Goal: Information Seeking & Learning: Learn about a topic

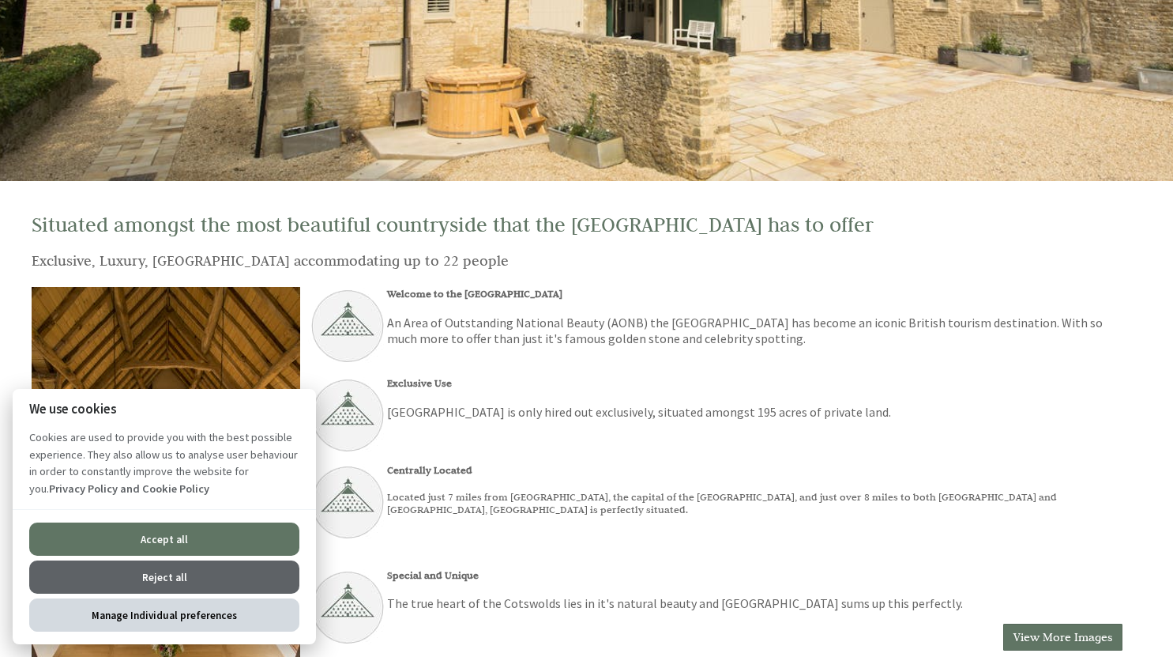
scroll to position [266, 0]
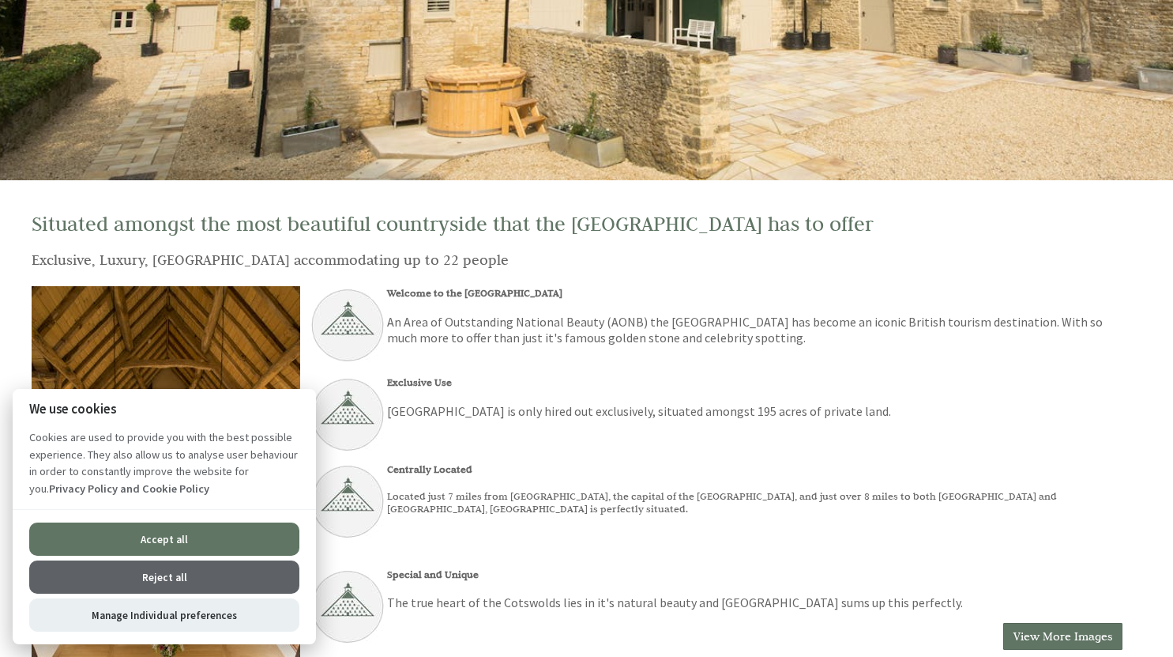
click at [145, 572] on button "Reject all" at bounding box center [164, 576] width 270 height 33
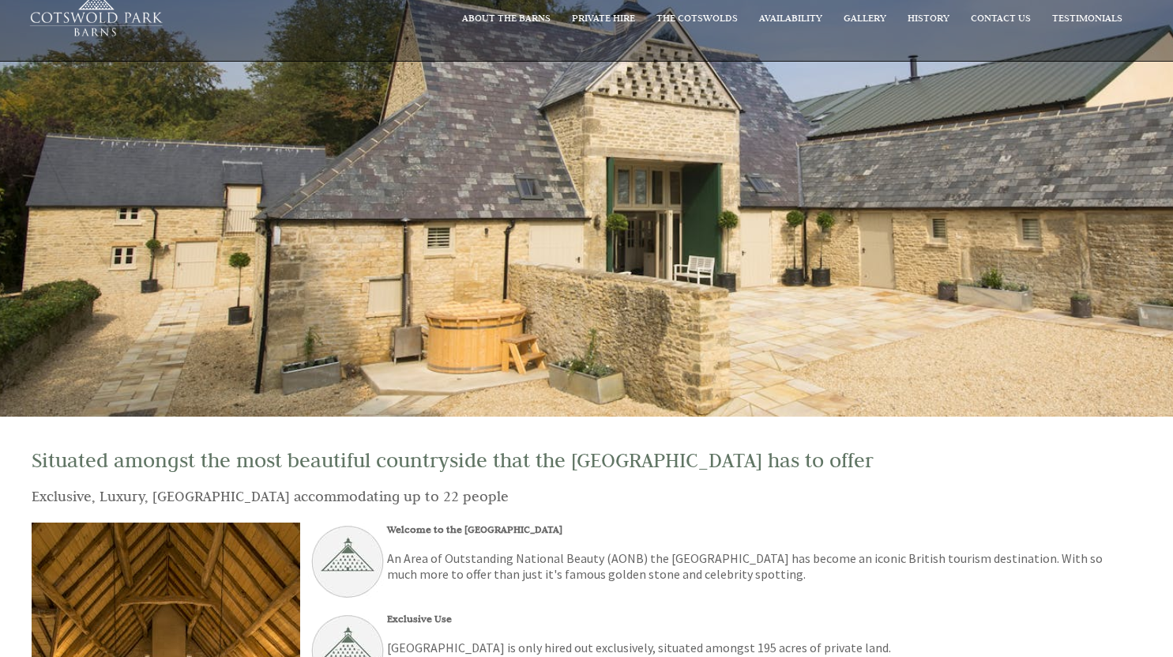
scroll to position [11, 0]
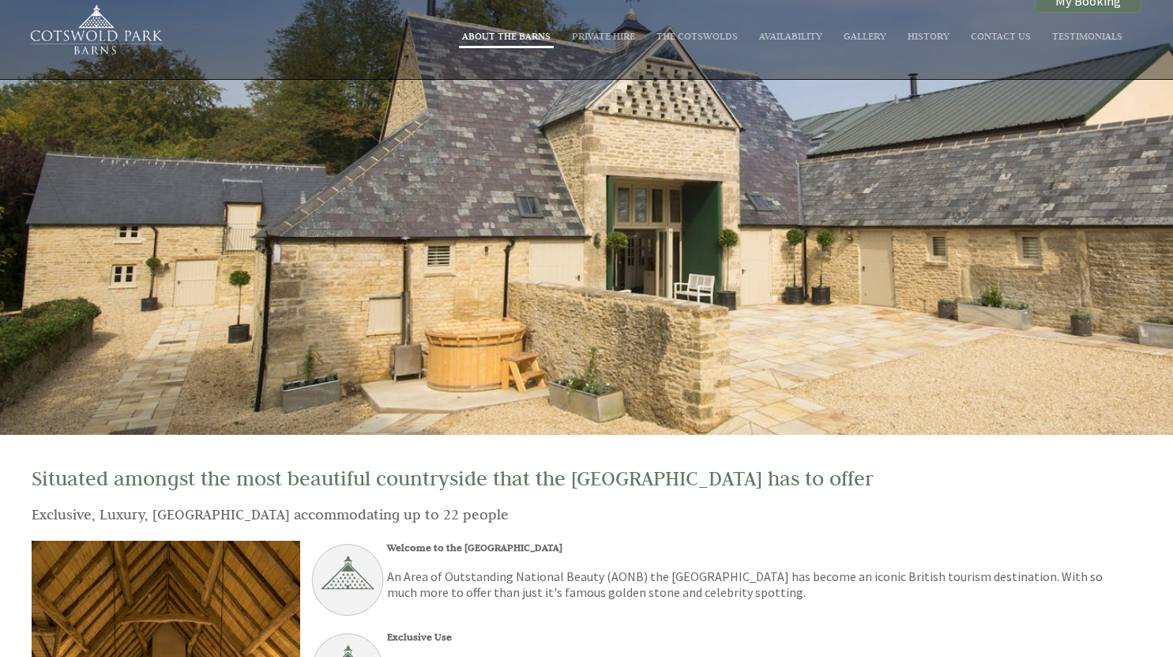
click at [529, 40] on link "About The Barns" at bounding box center [506, 35] width 89 height 13
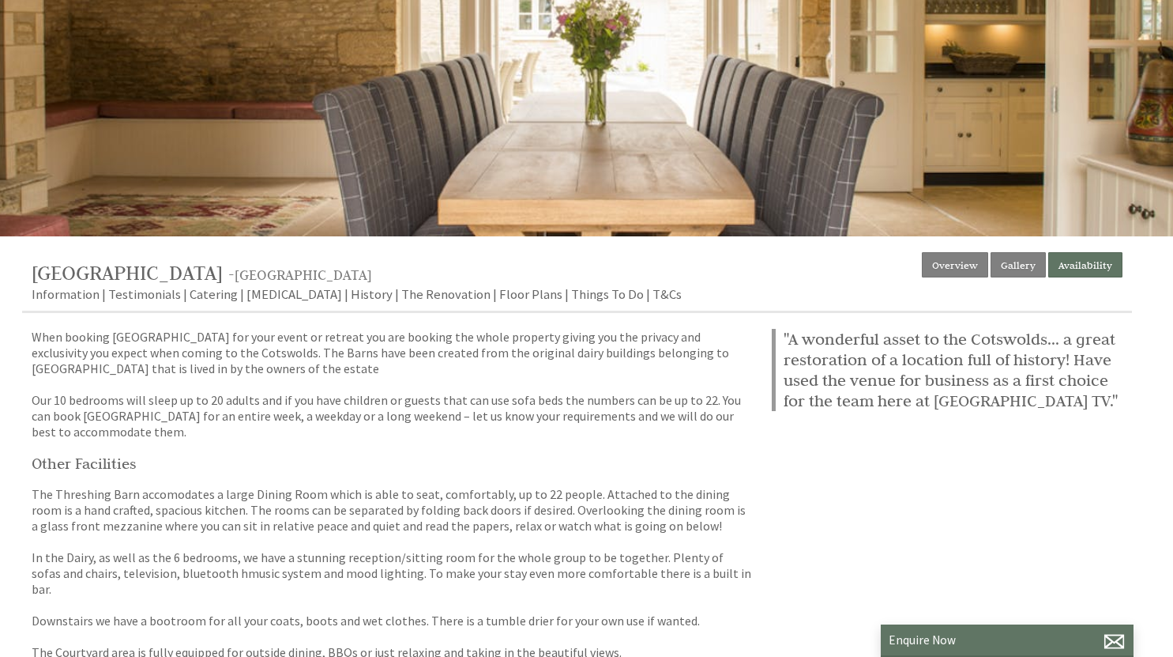
scroll to position [228, 0]
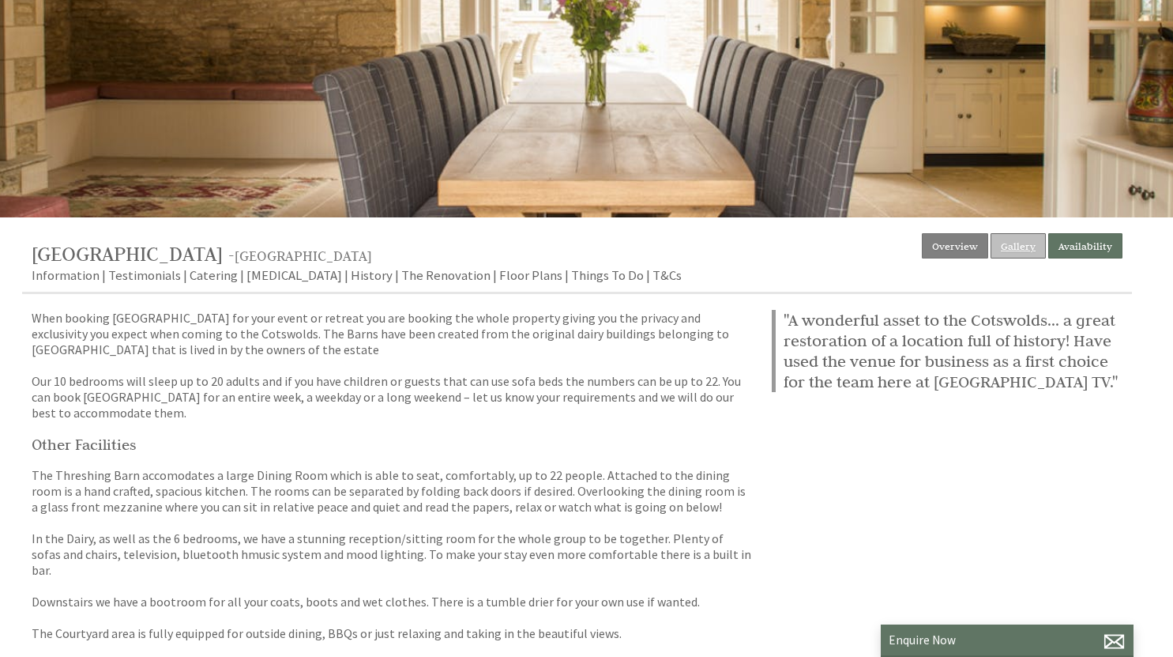
click at [1023, 240] on link "Gallery" at bounding box center [1018, 245] width 55 height 25
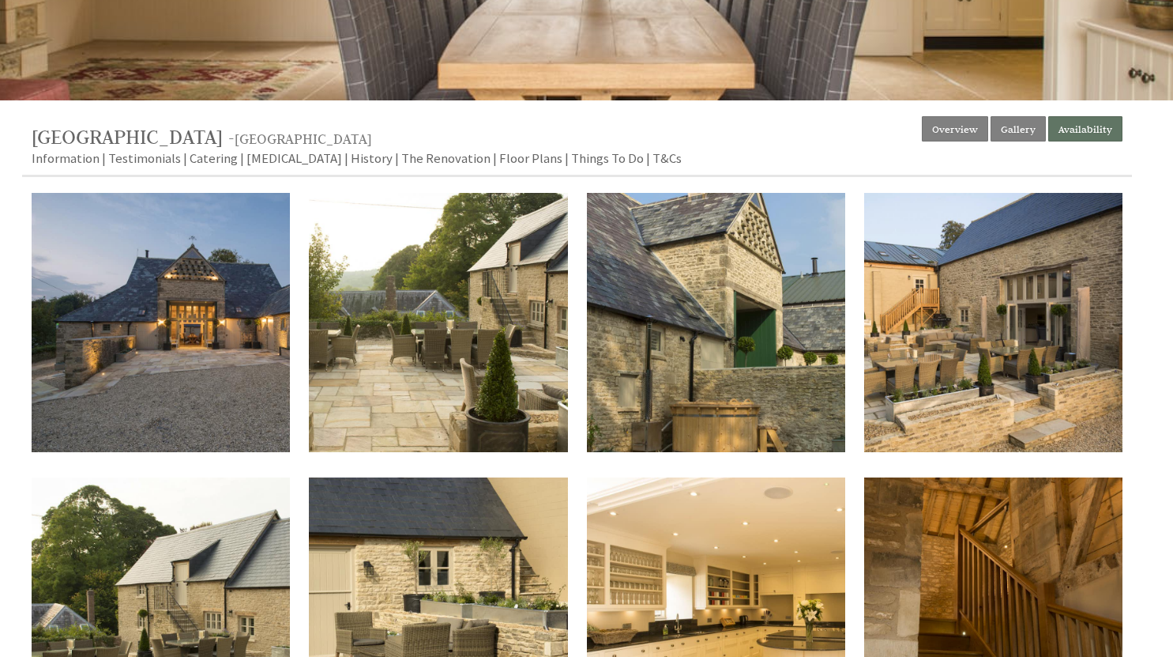
scroll to position [349, 0]
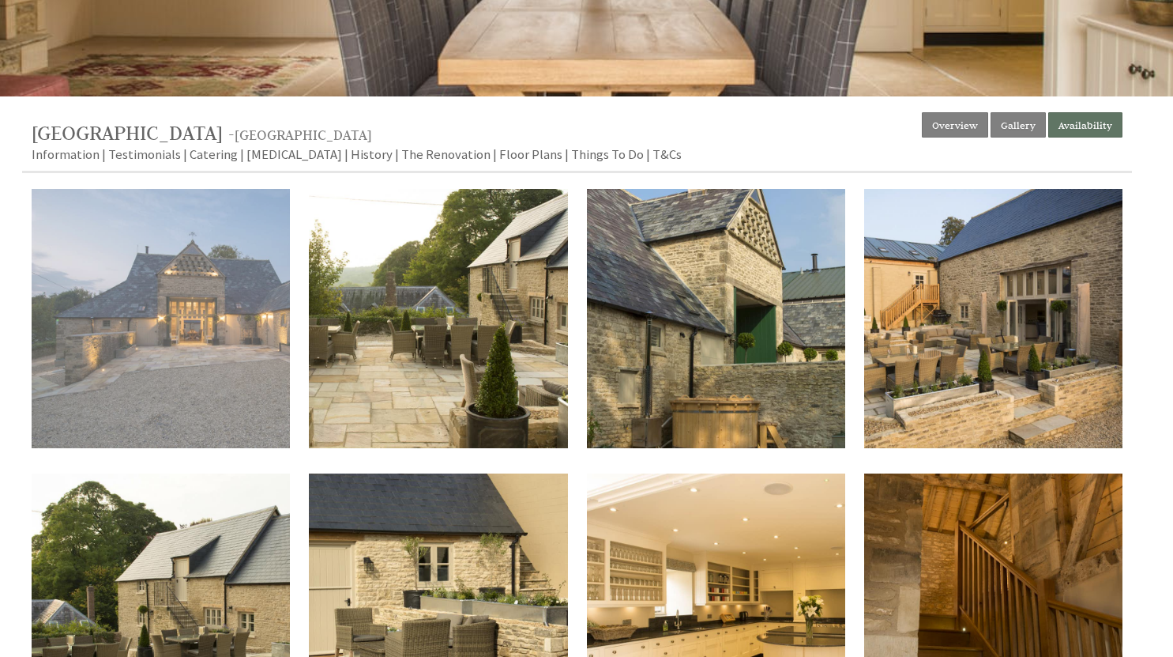
click at [242, 354] on img at bounding box center [161, 318] width 258 height 258
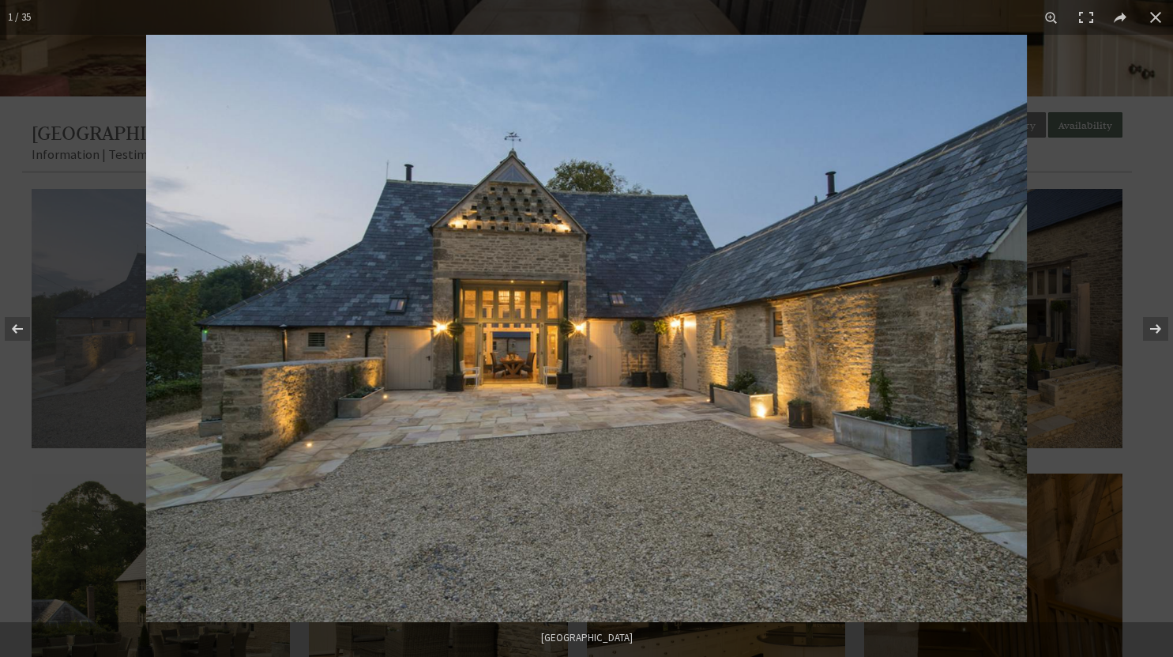
click at [242, 354] on img at bounding box center [586, 328] width 881 height 587
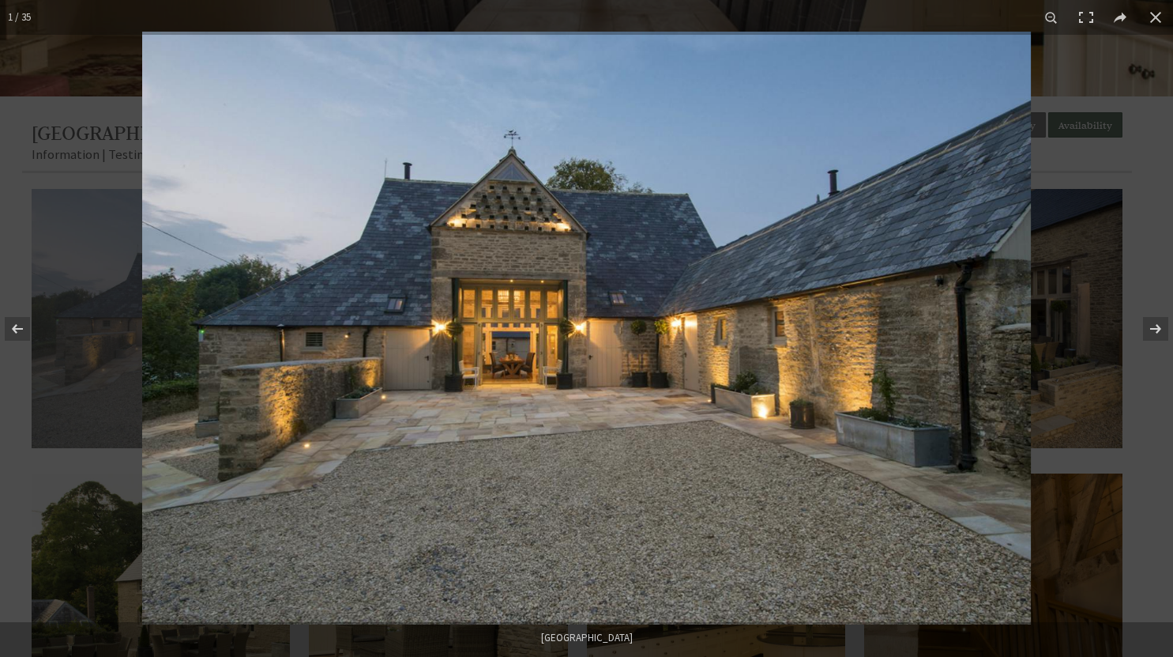
click at [242, 354] on img at bounding box center [586, 328] width 889 height 593
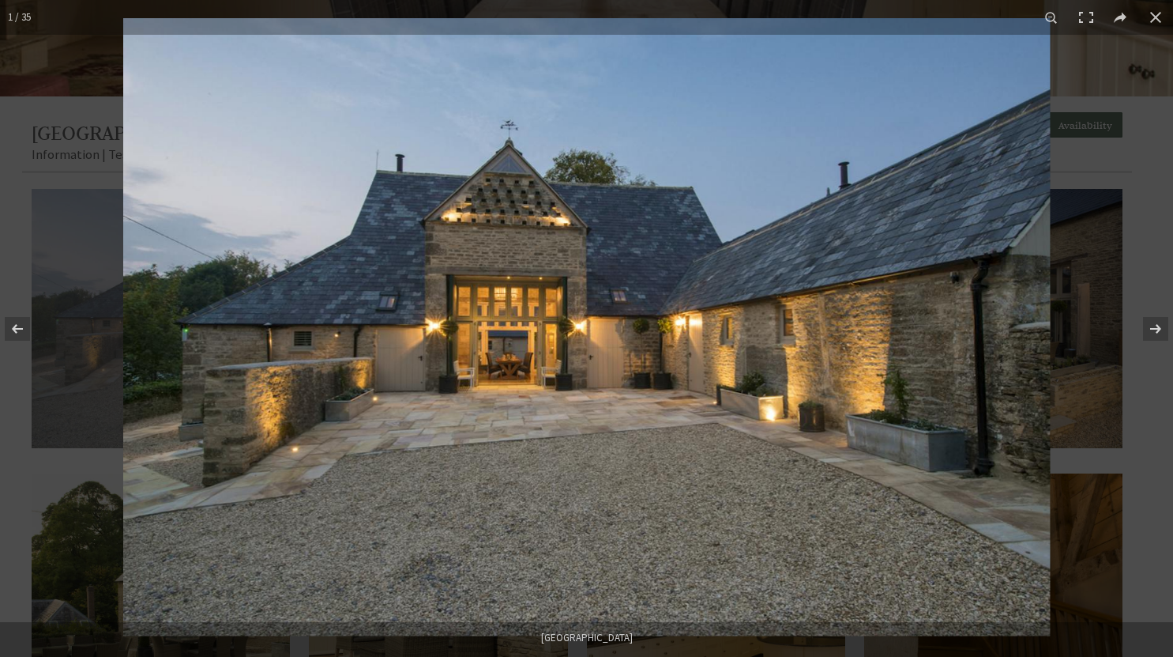
click at [242, 354] on img at bounding box center [586, 327] width 927 height 618
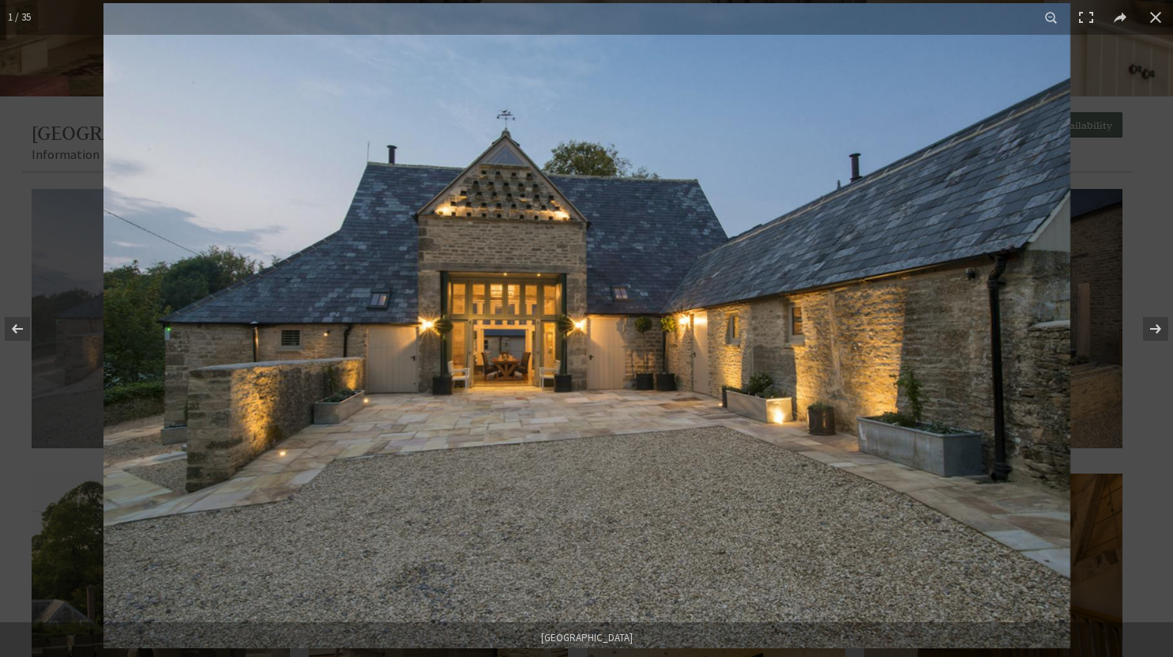
click at [242, 354] on img at bounding box center [587, 325] width 967 height 645
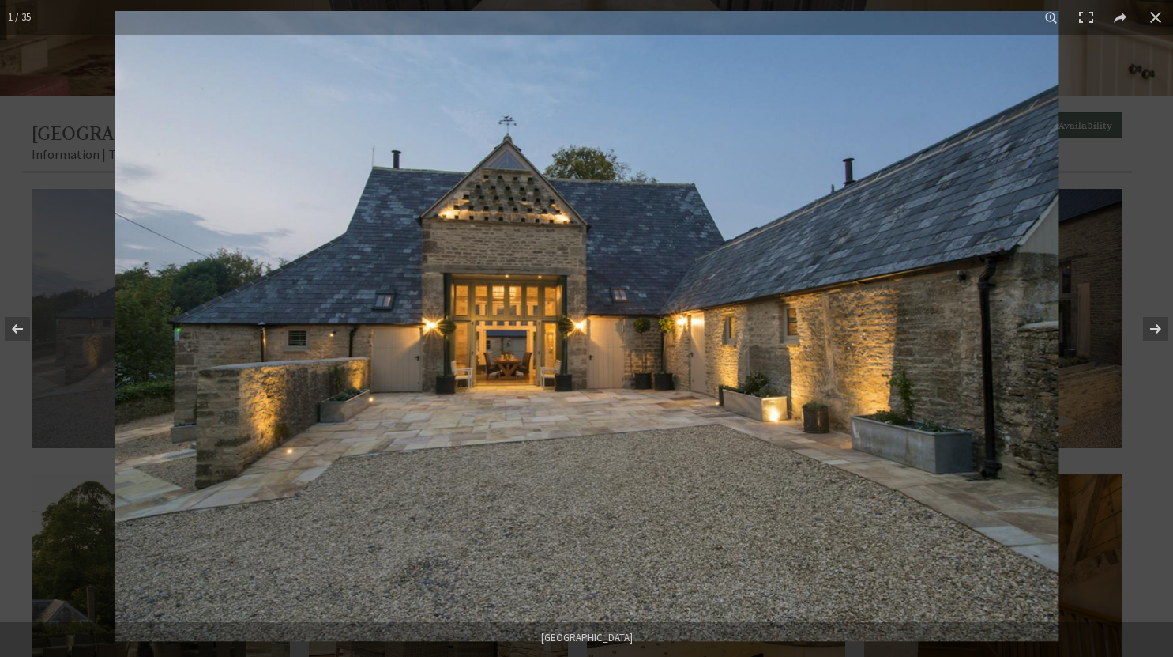
click at [242, 354] on img at bounding box center [587, 326] width 944 height 630
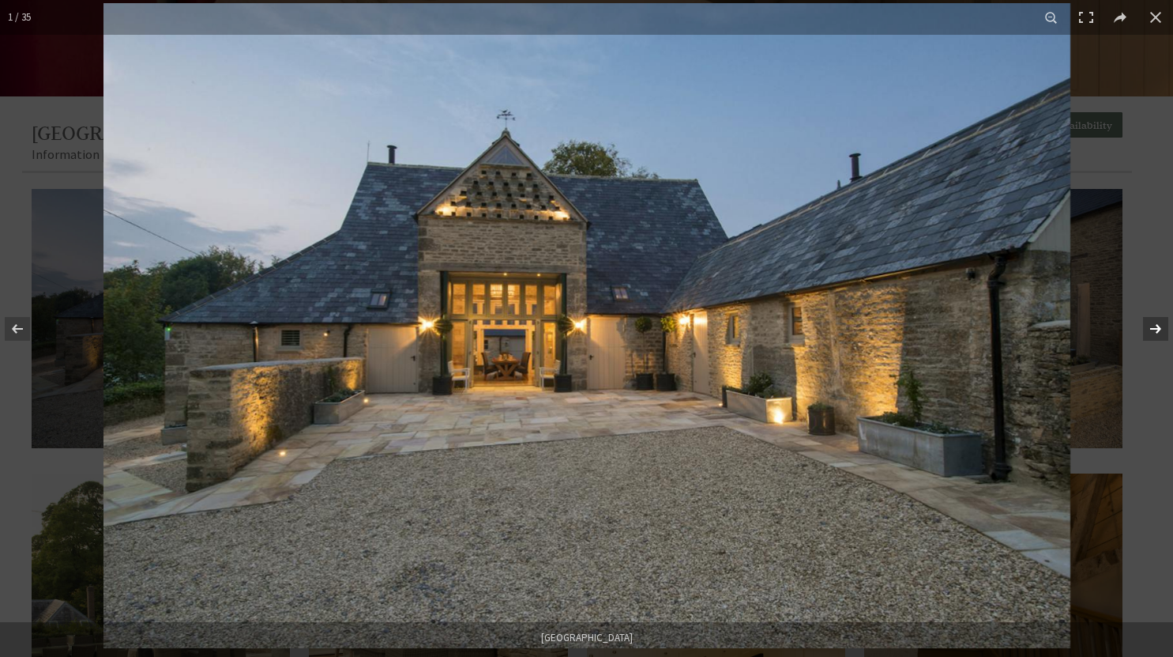
click at [1148, 329] on button at bounding box center [1145, 328] width 55 height 79
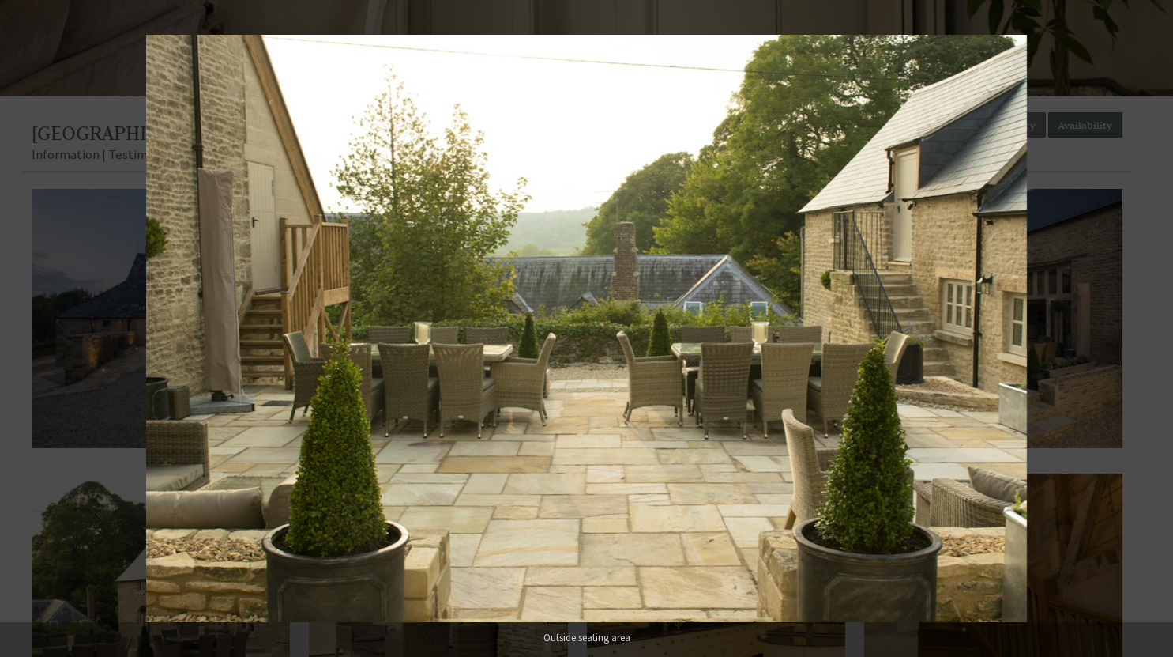
click at [1148, 329] on button at bounding box center [1145, 328] width 55 height 79
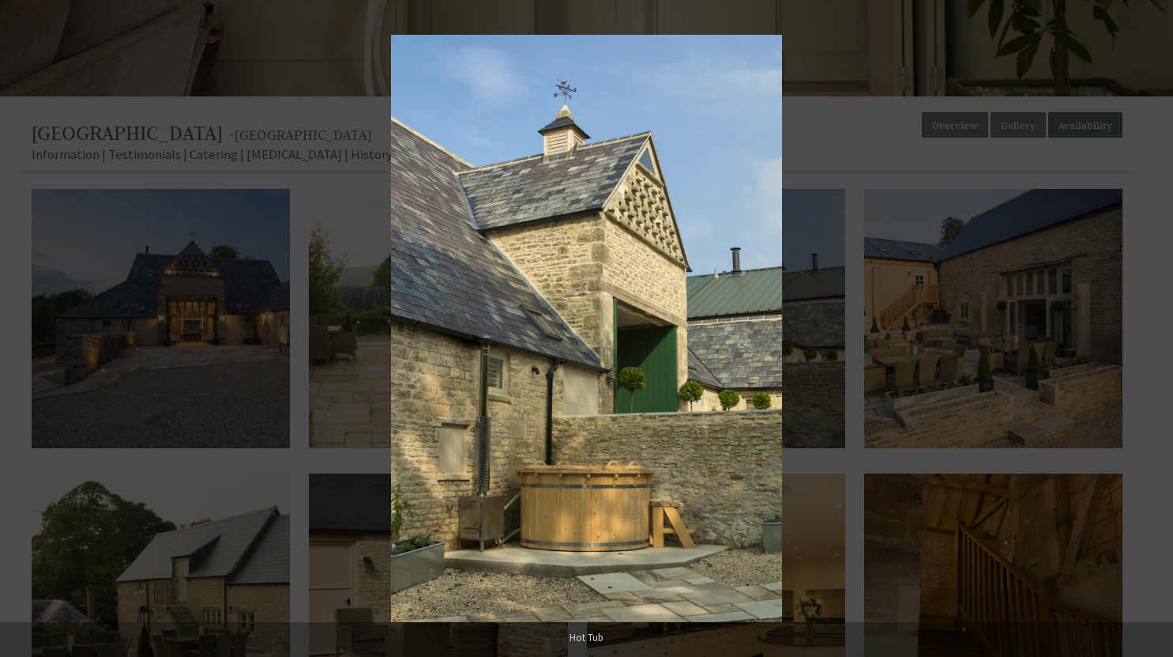
click at [1148, 329] on button at bounding box center [1145, 328] width 55 height 79
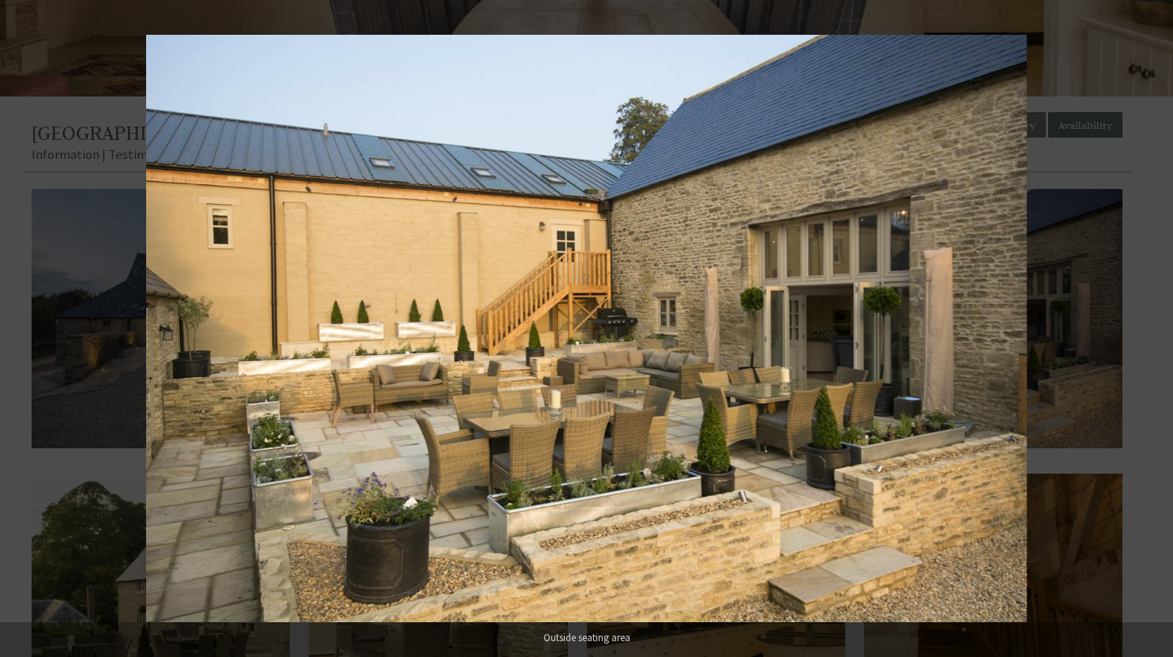
click at [1148, 329] on button at bounding box center [1145, 328] width 55 height 79
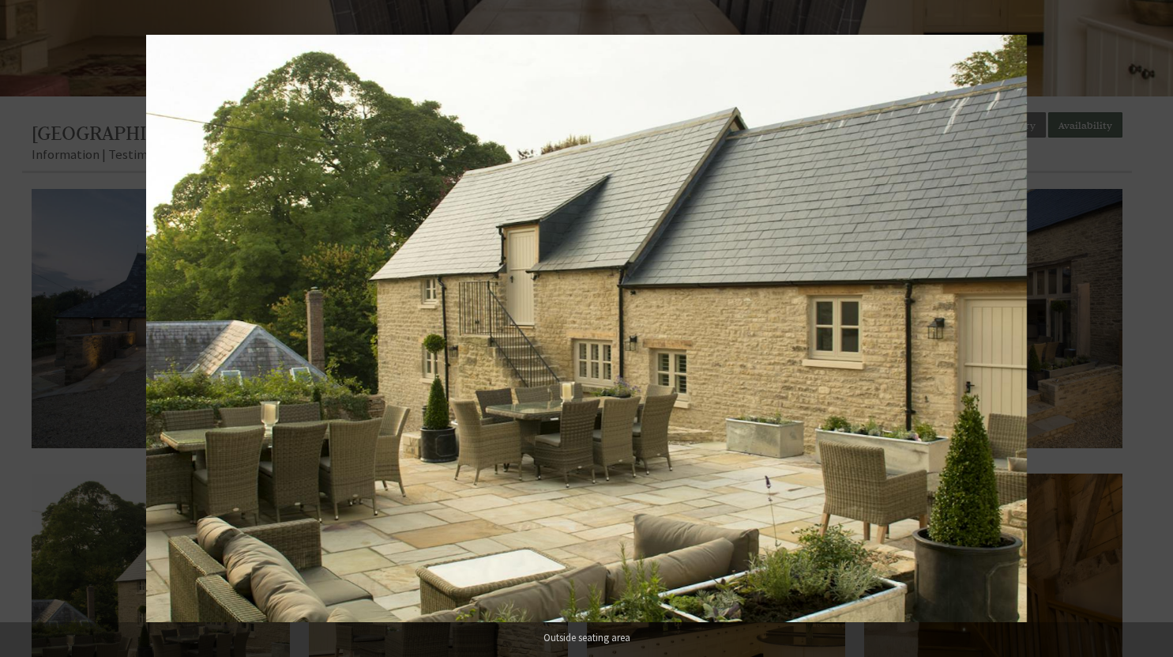
click at [1148, 329] on button at bounding box center [1145, 328] width 55 height 79
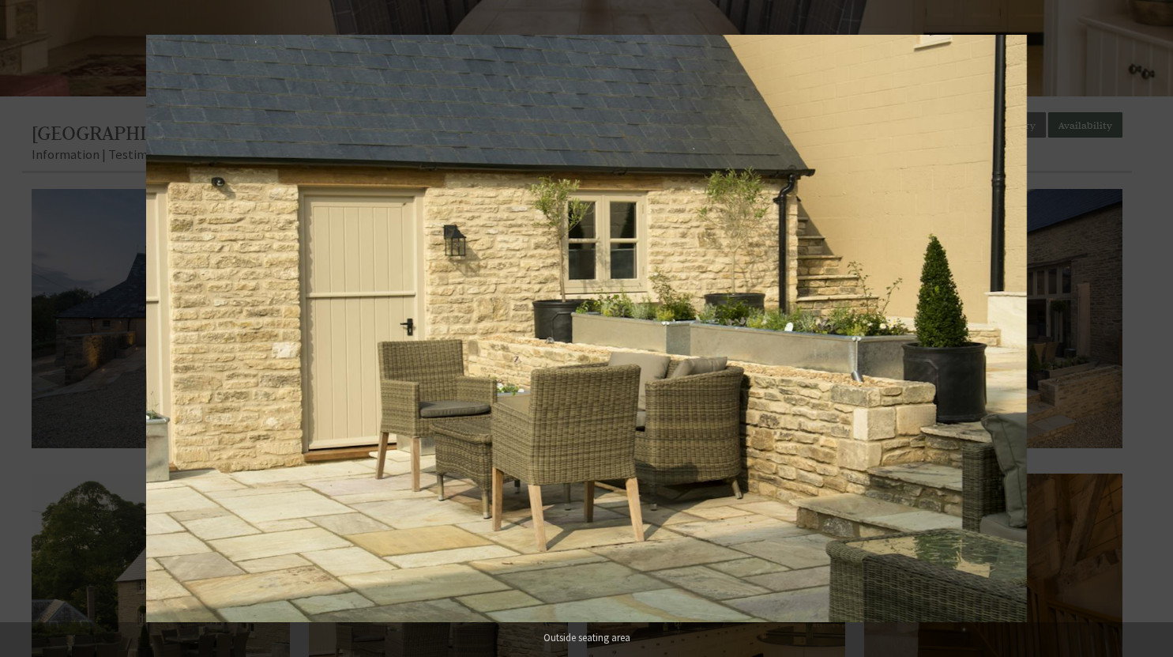
click at [1148, 329] on button at bounding box center [1145, 328] width 55 height 79
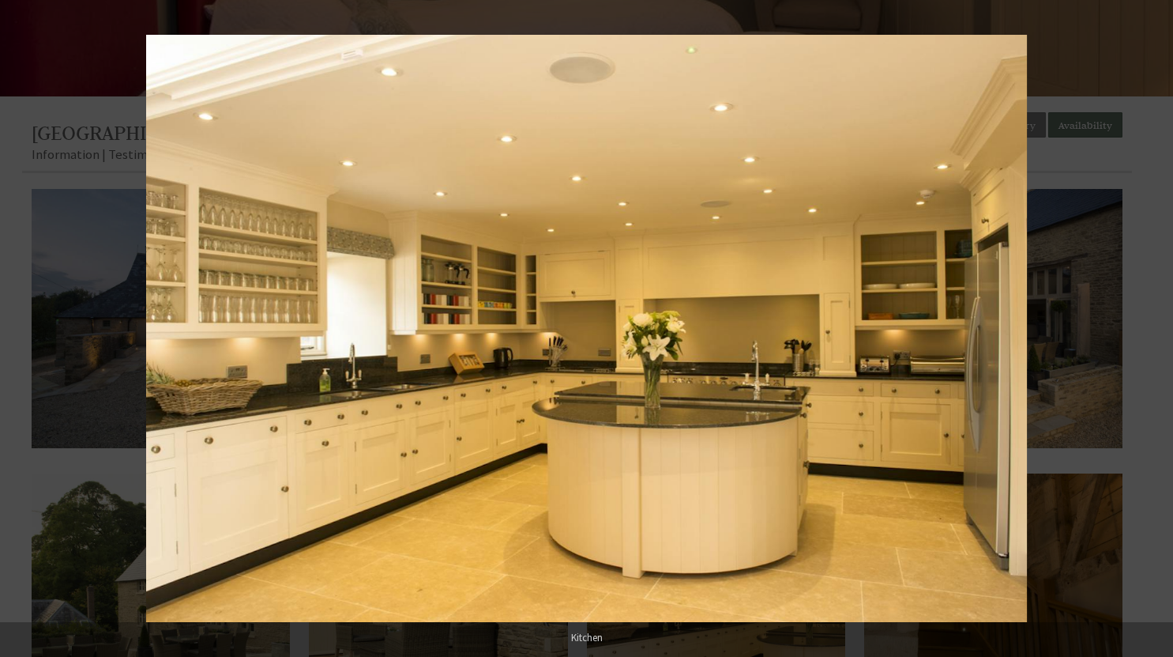
click at [1148, 329] on button at bounding box center [1145, 328] width 55 height 79
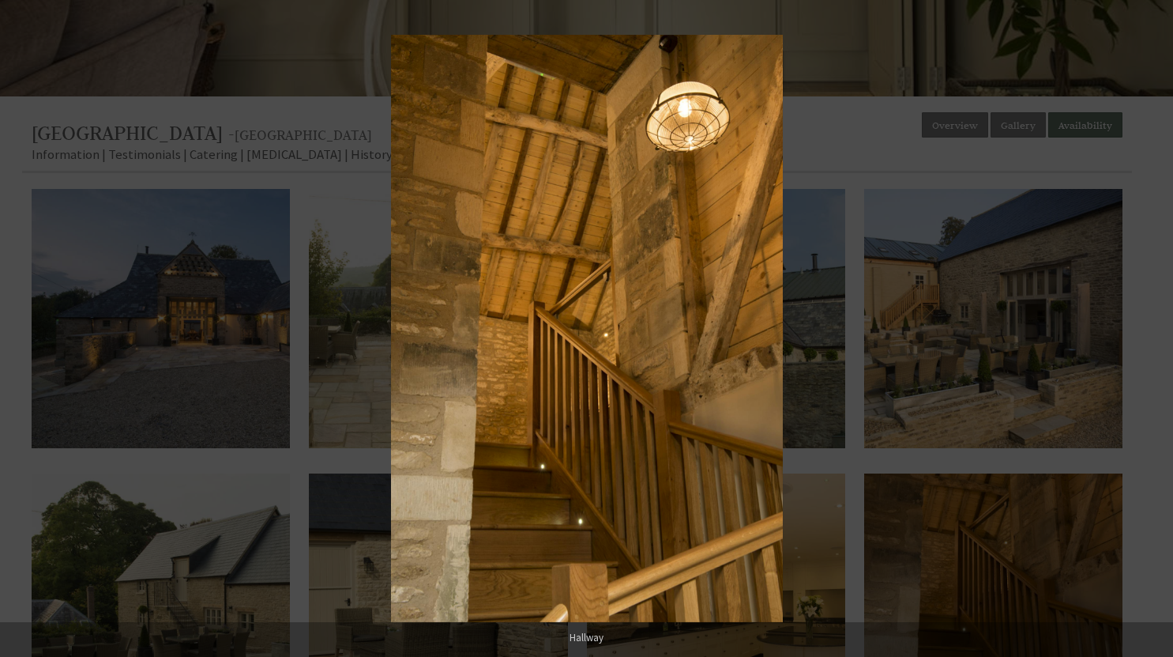
click at [1148, 329] on button at bounding box center [1145, 328] width 55 height 79
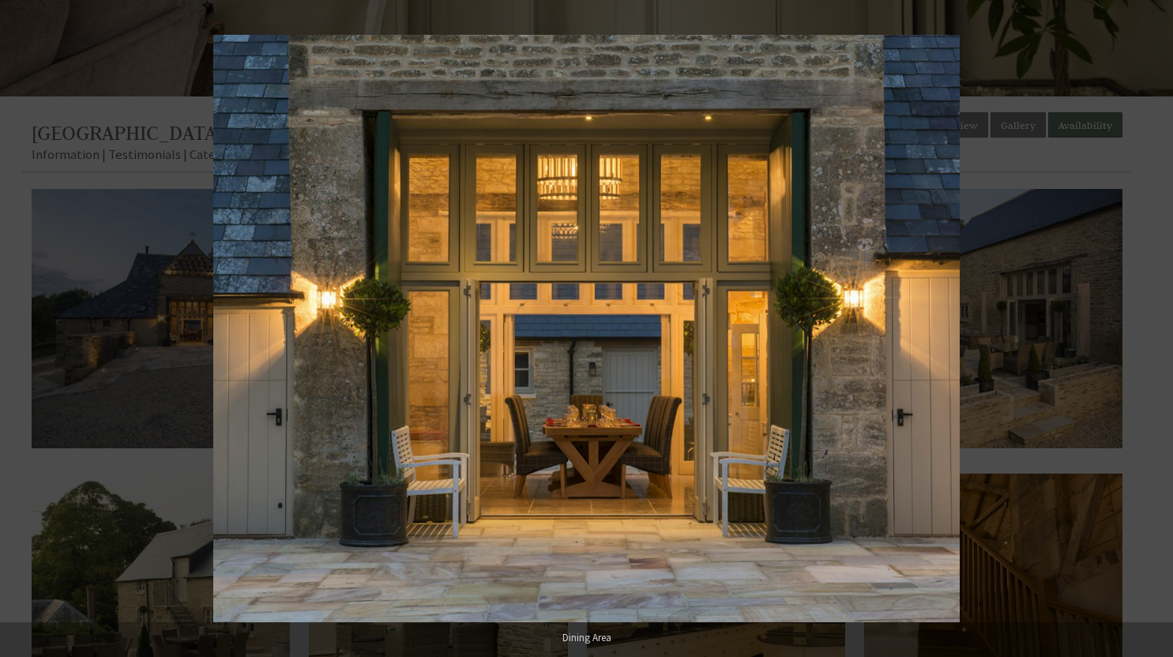
click at [1148, 329] on button at bounding box center [1145, 328] width 55 height 79
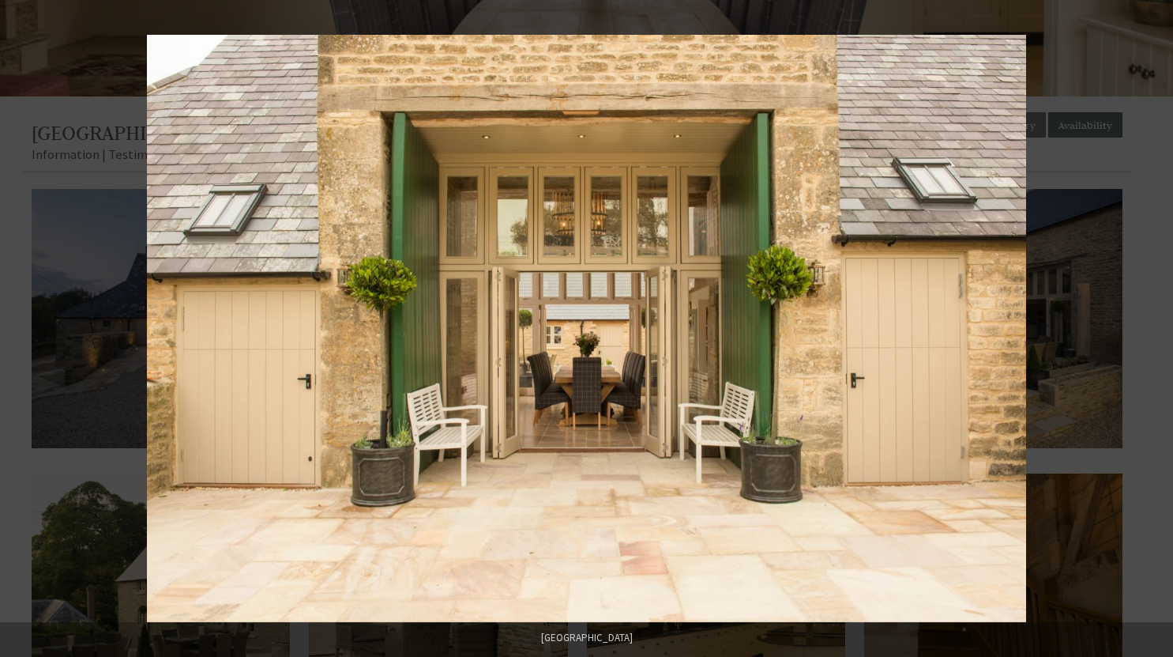
click at [1148, 329] on button at bounding box center [1145, 328] width 55 height 79
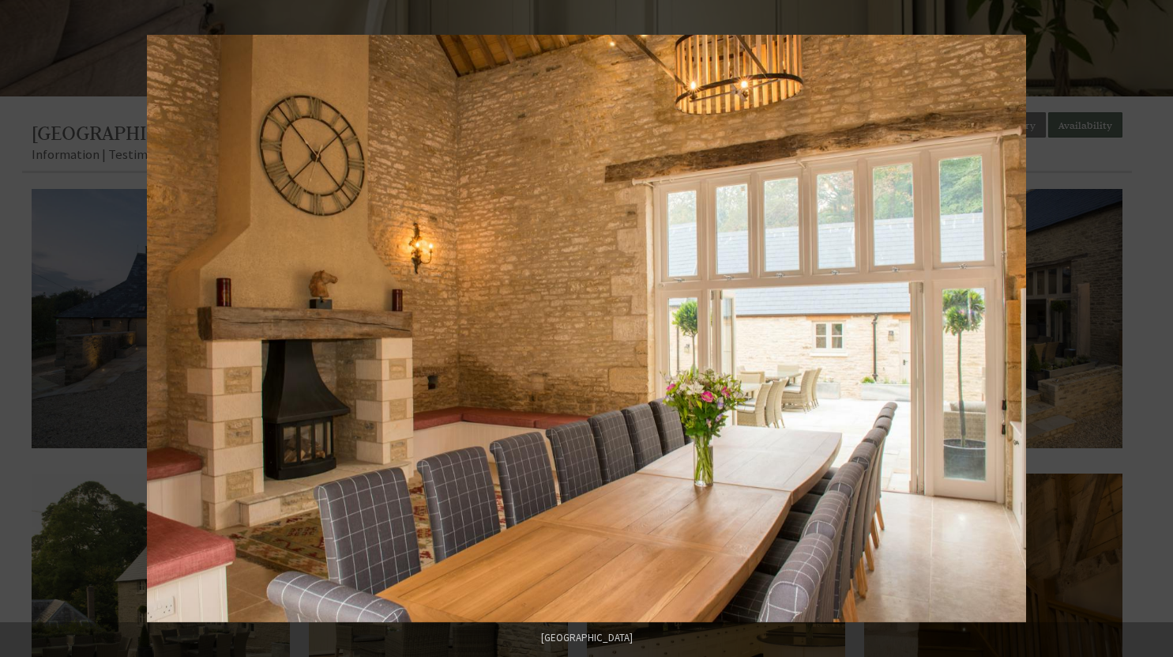
click at [1148, 329] on button at bounding box center [1145, 328] width 55 height 79
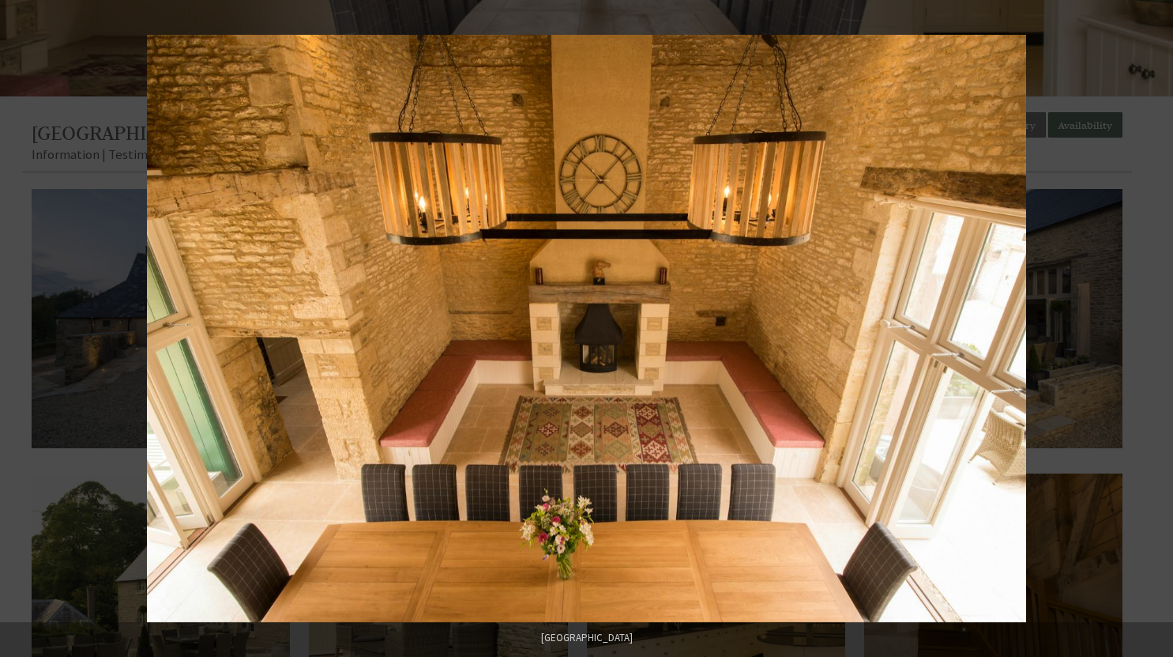
click at [1148, 329] on button at bounding box center [1145, 328] width 55 height 79
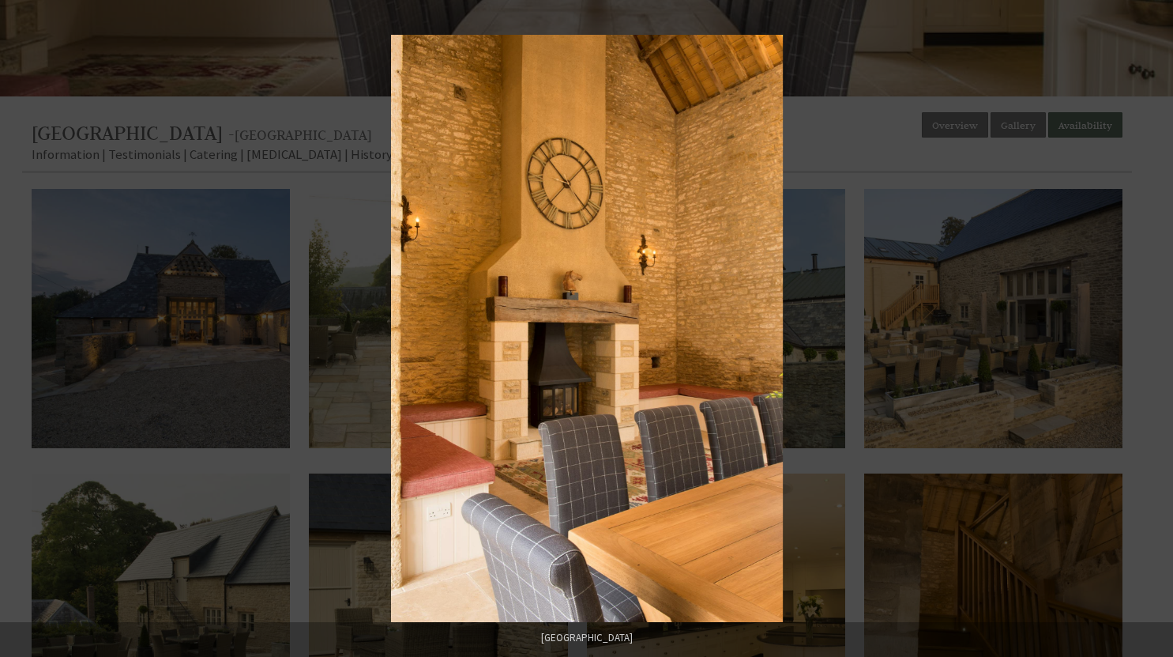
click at [1148, 329] on button at bounding box center [1145, 328] width 55 height 79
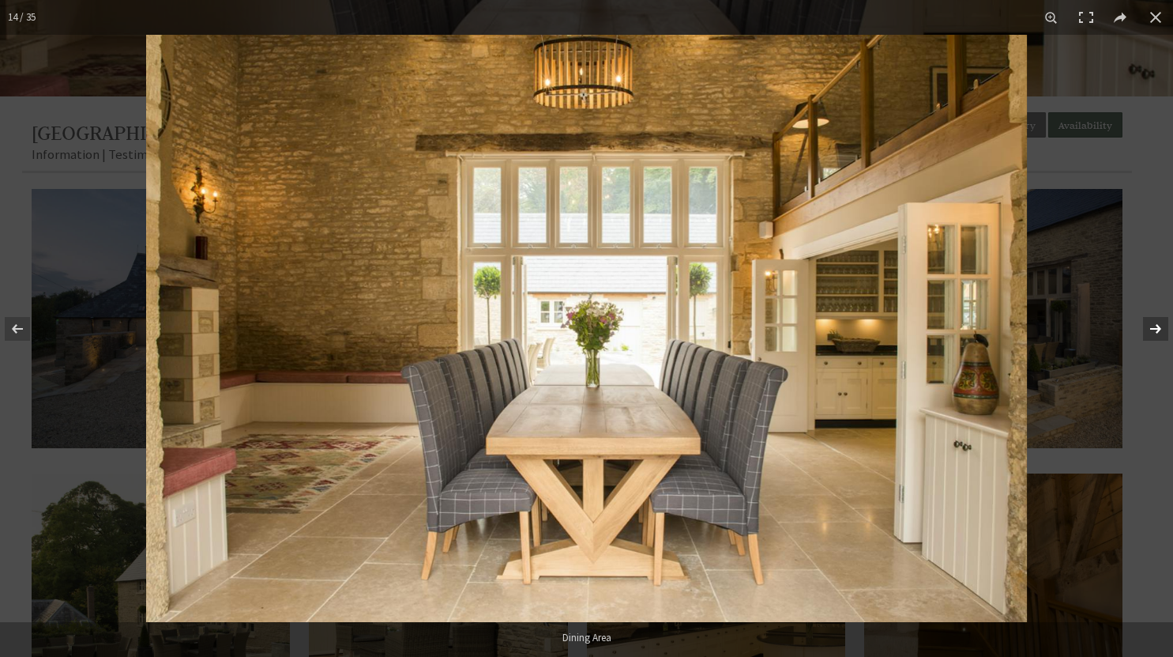
click at [1152, 341] on button at bounding box center [1145, 328] width 55 height 79
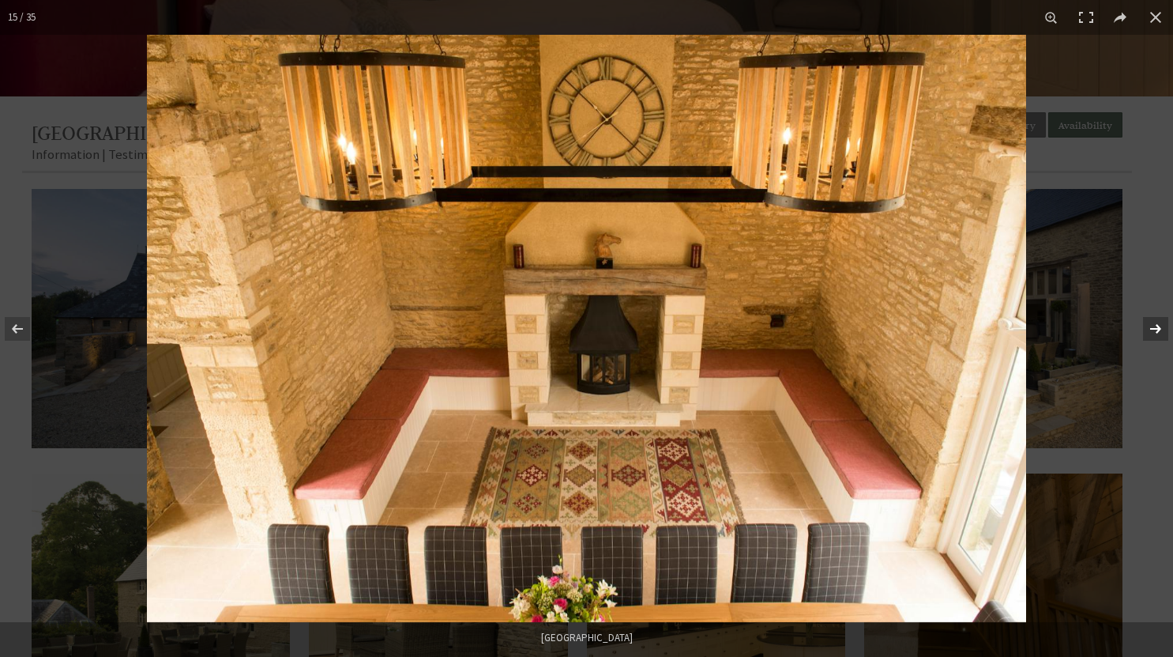
click at [1152, 341] on button at bounding box center [1145, 328] width 55 height 79
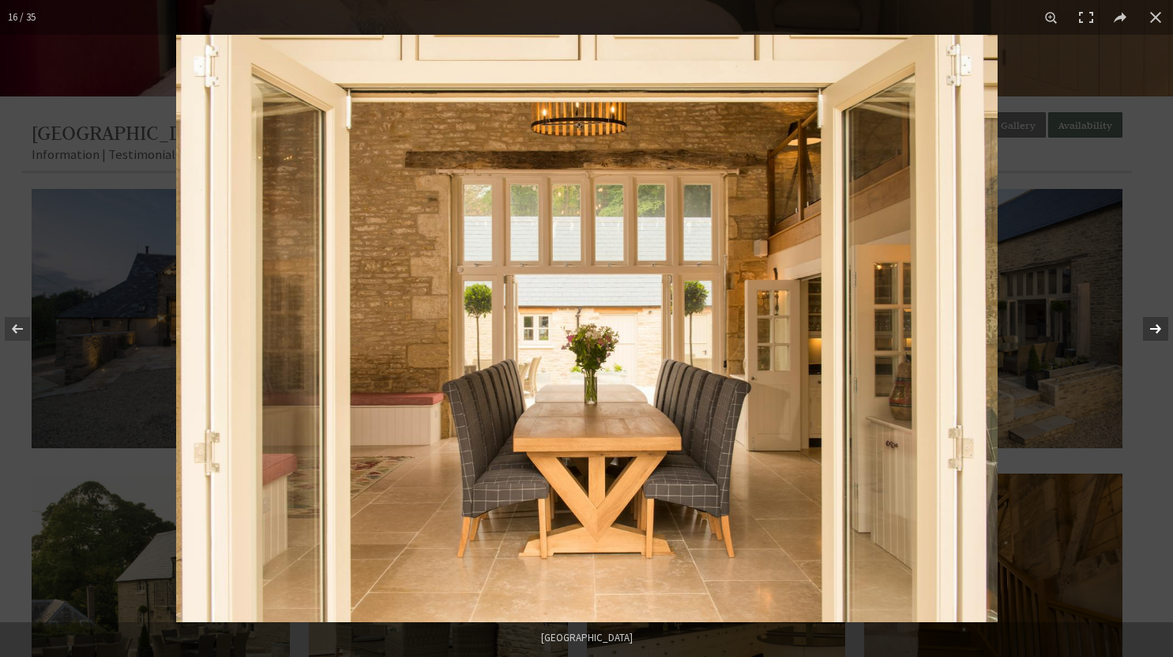
click at [1152, 341] on button at bounding box center [1145, 328] width 55 height 79
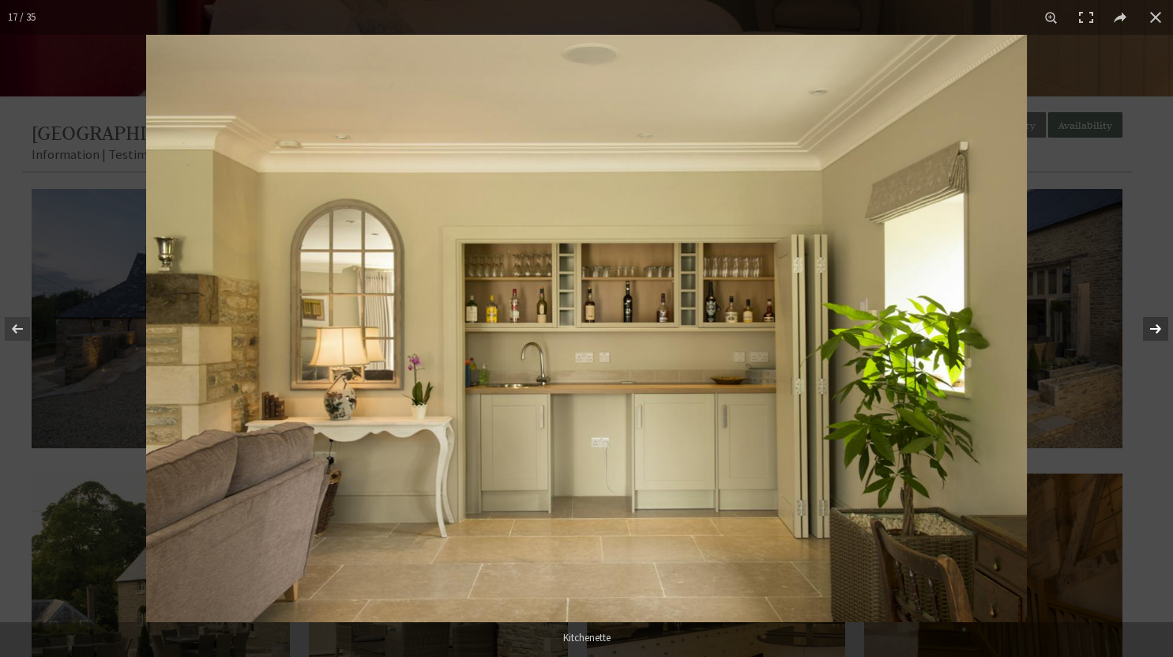
click at [1152, 341] on button at bounding box center [1145, 328] width 55 height 79
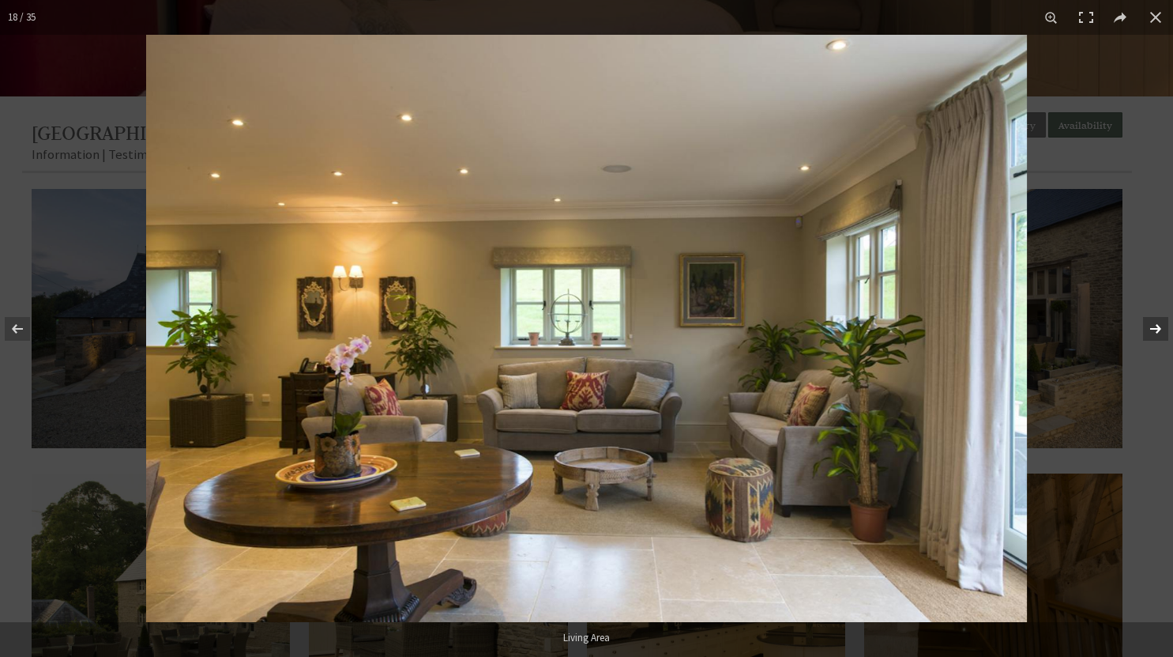
click at [1152, 341] on button at bounding box center [1145, 328] width 55 height 79
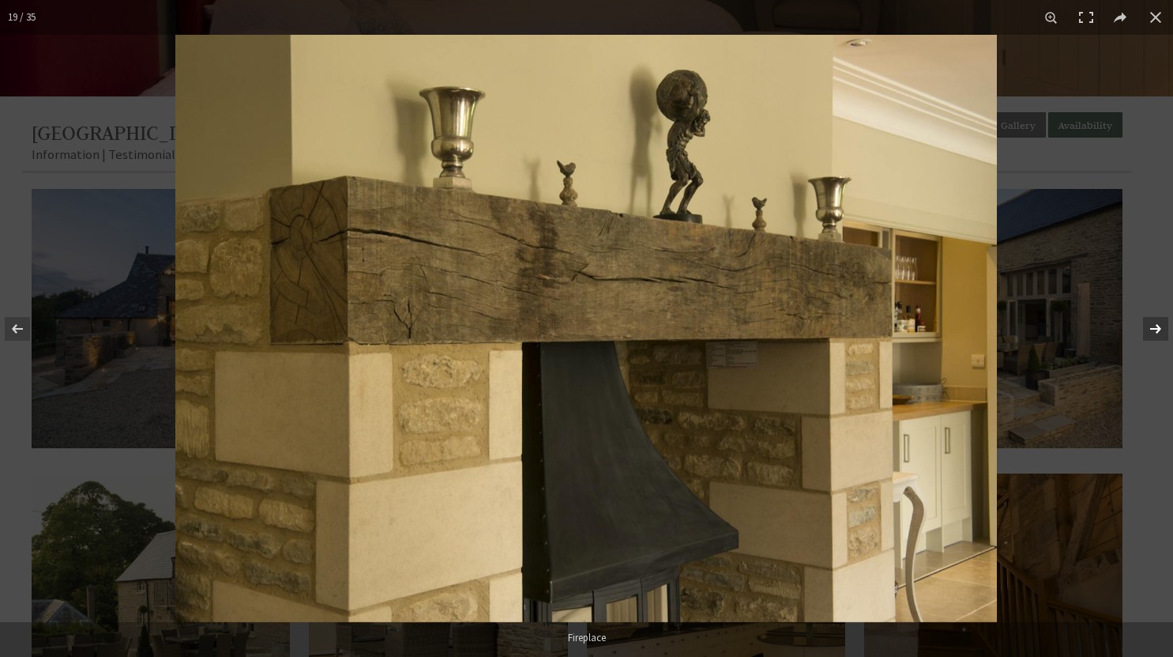
click at [1152, 341] on button at bounding box center [1145, 328] width 55 height 79
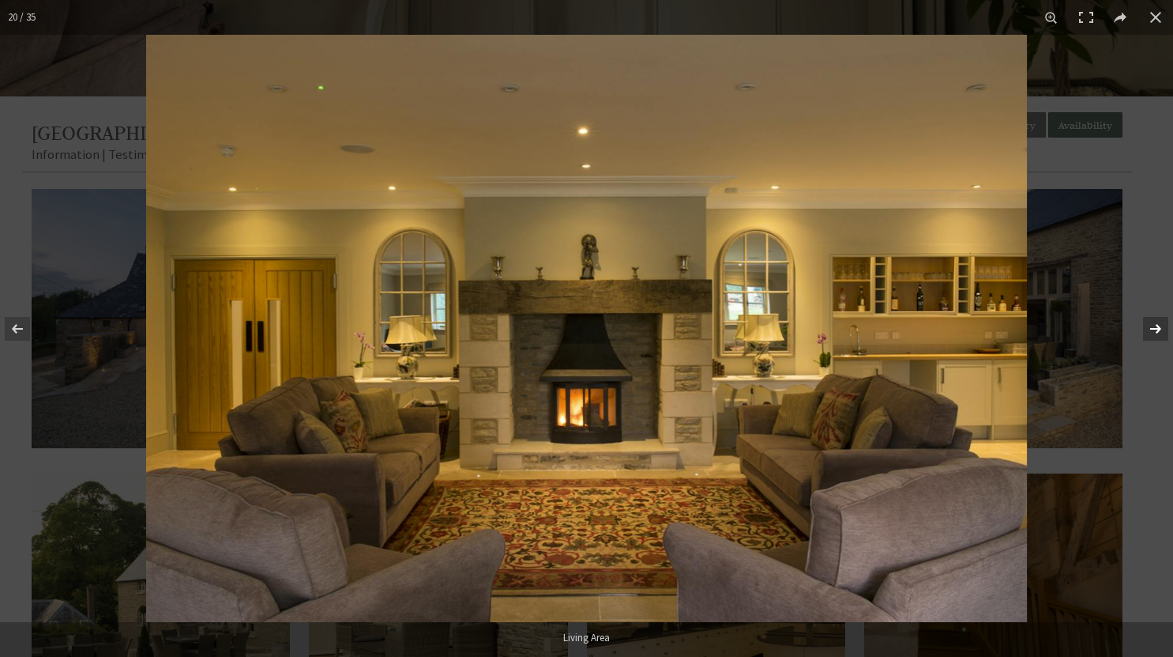
click at [1152, 341] on button at bounding box center [1145, 328] width 55 height 79
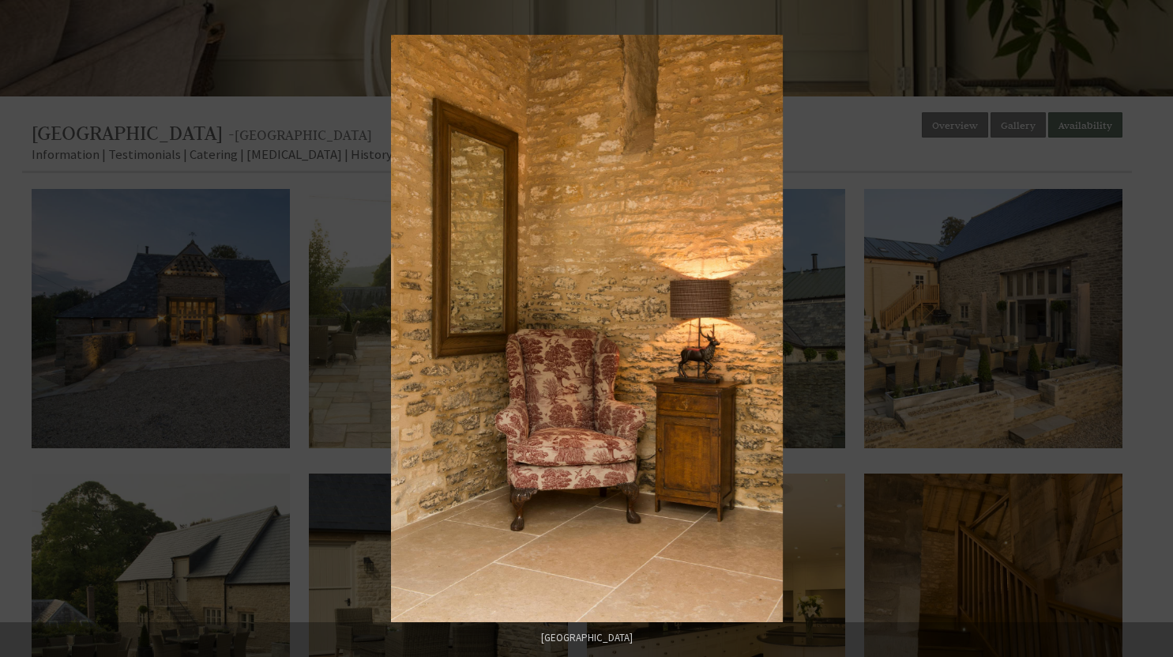
click at [1152, 341] on button at bounding box center [1145, 328] width 55 height 79
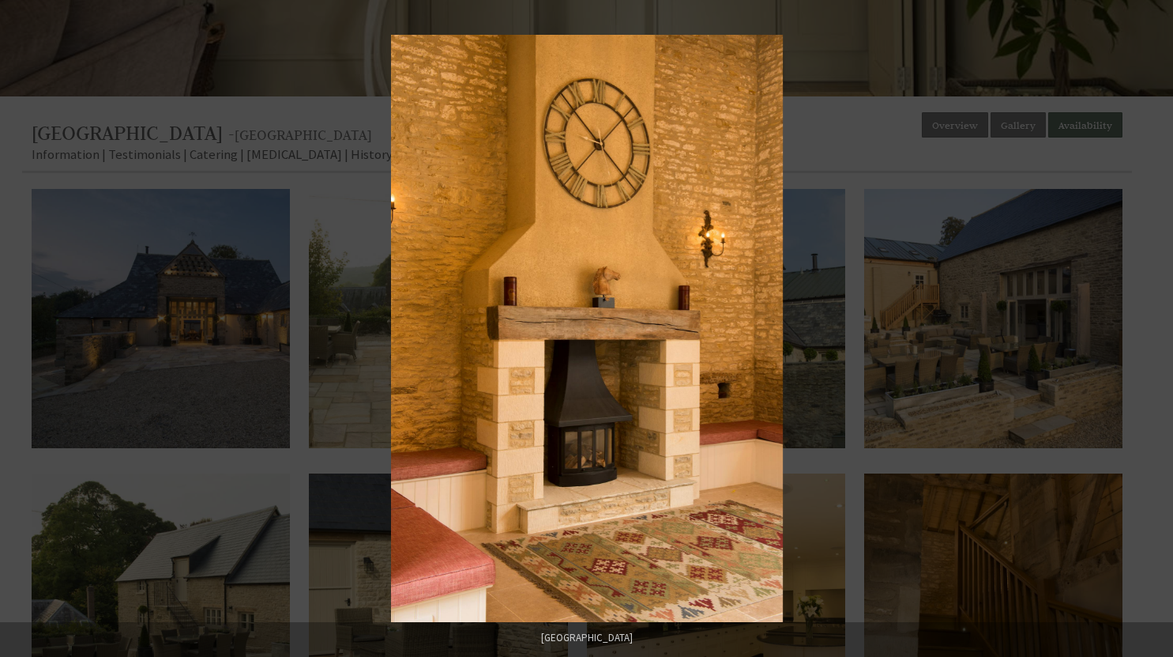
click at [1152, 341] on button at bounding box center [1145, 328] width 55 height 79
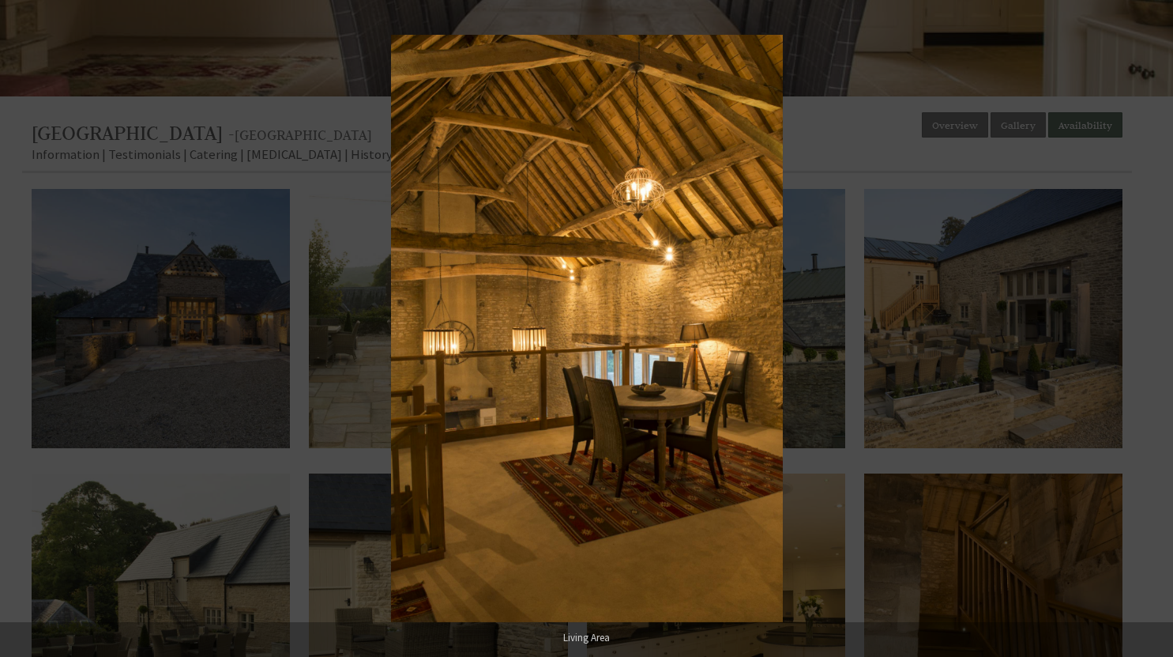
click at [1152, 341] on button at bounding box center [1145, 328] width 55 height 79
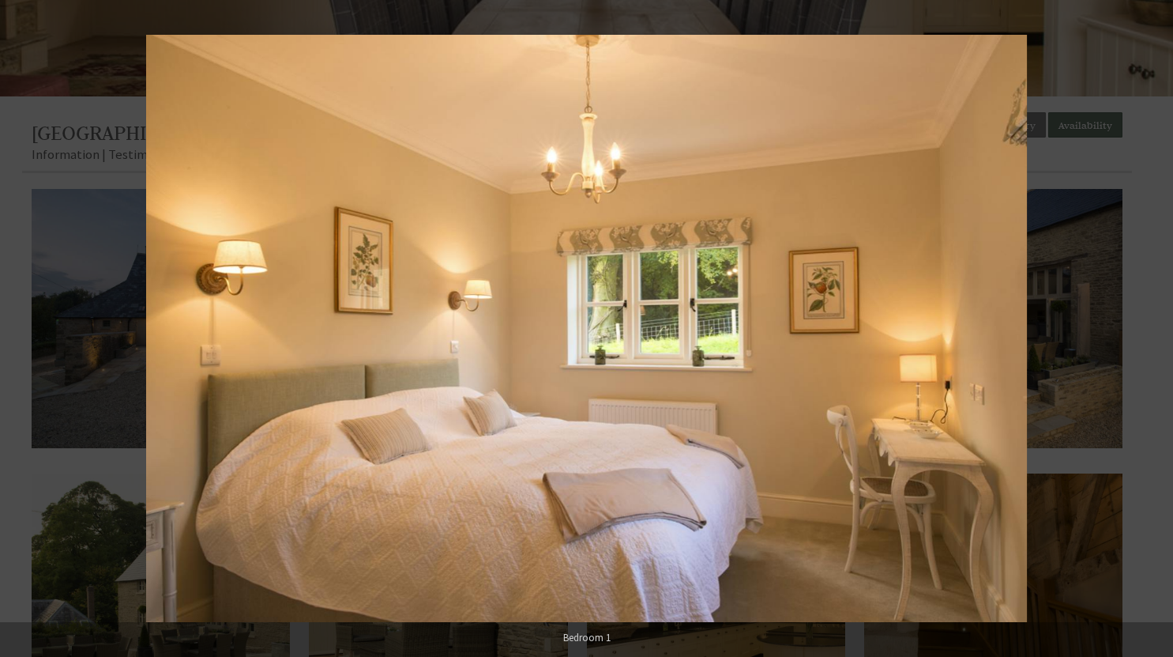
click at [1152, 341] on button at bounding box center [1145, 328] width 55 height 79
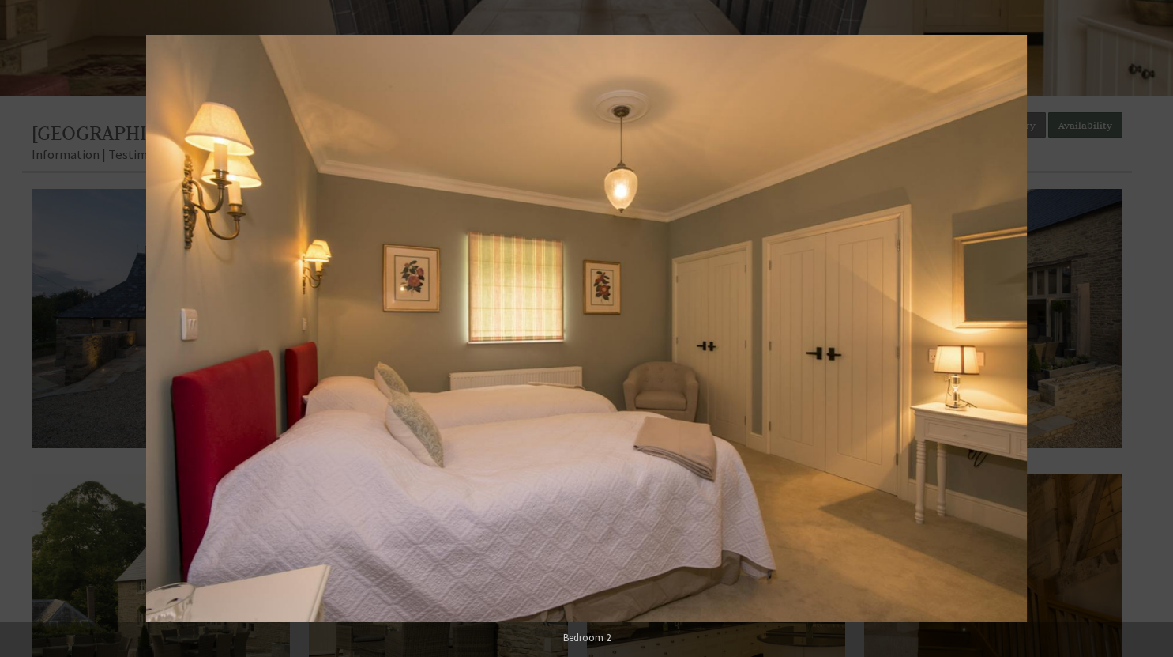
click at [1152, 341] on button at bounding box center [1145, 328] width 55 height 79
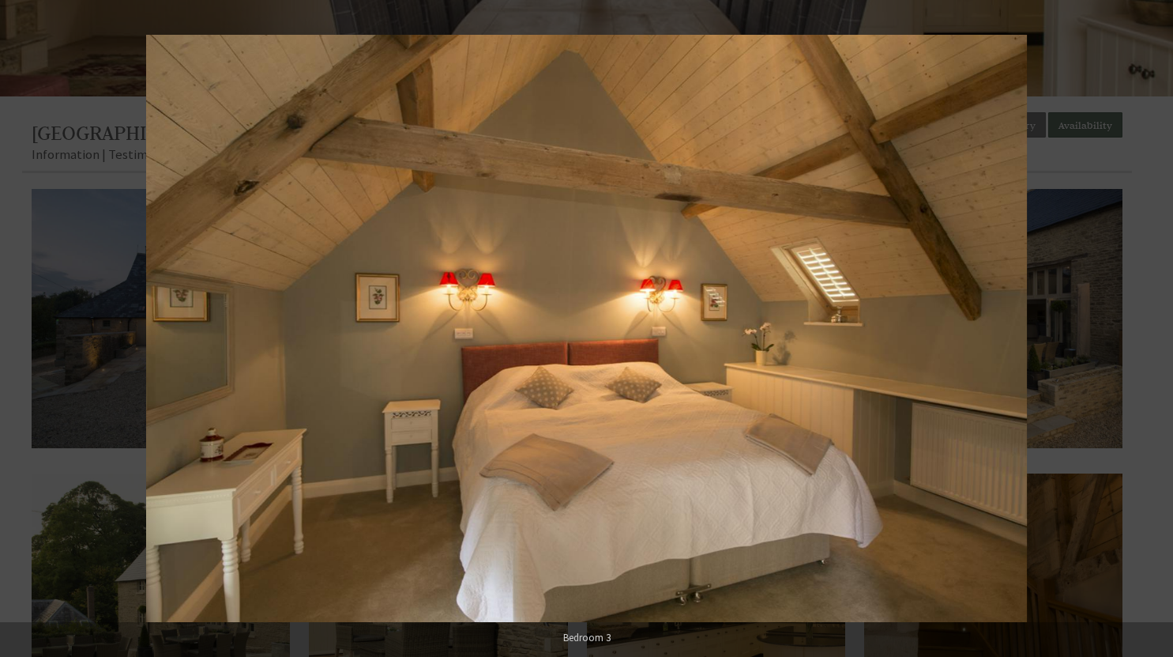
click at [1152, 341] on button at bounding box center [1145, 328] width 55 height 79
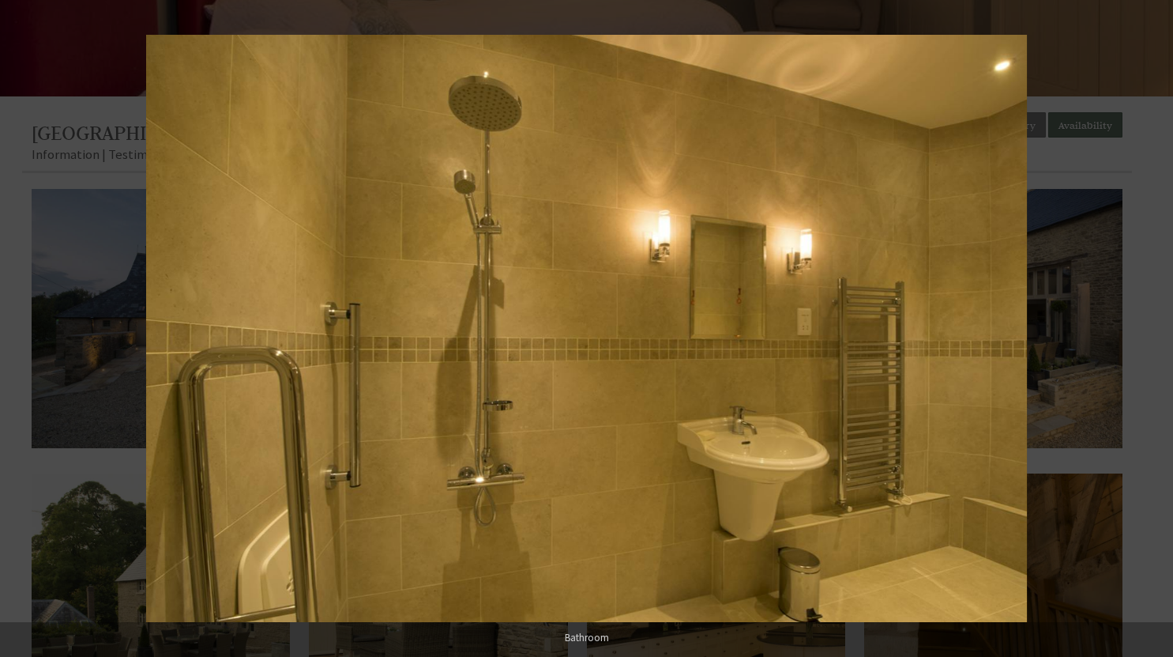
click at [1152, 341] on button at bounding box center [1145, 328] width 55 height 79
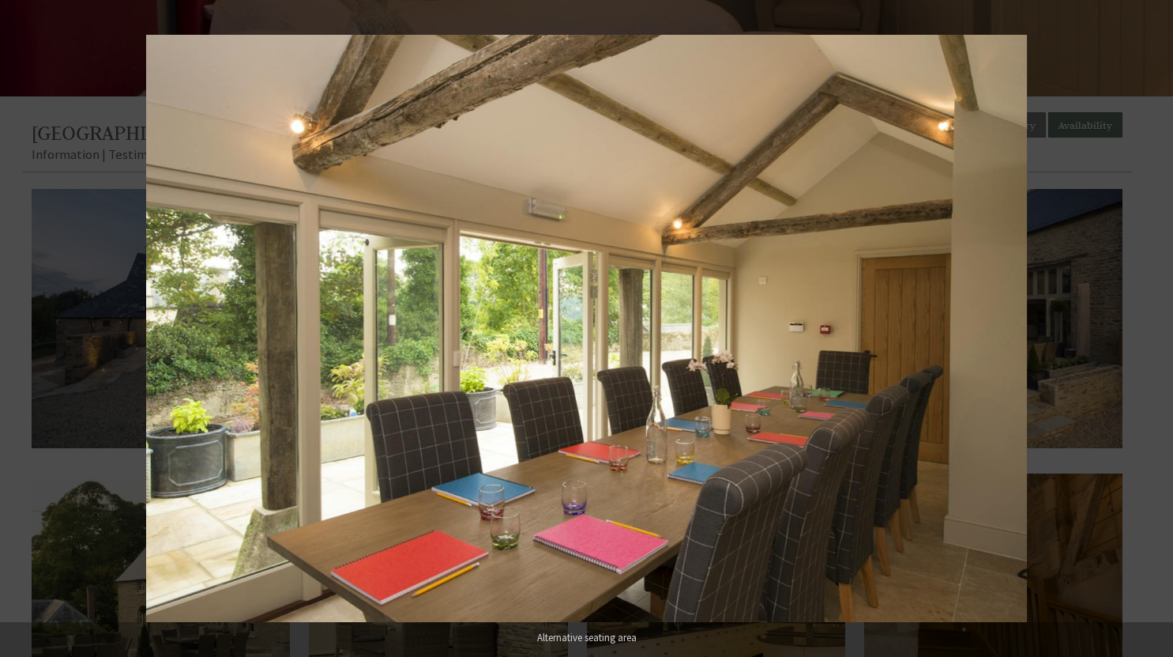
click at [1152, 341] on button at bounding box center [1145, 328] width 55 height 79
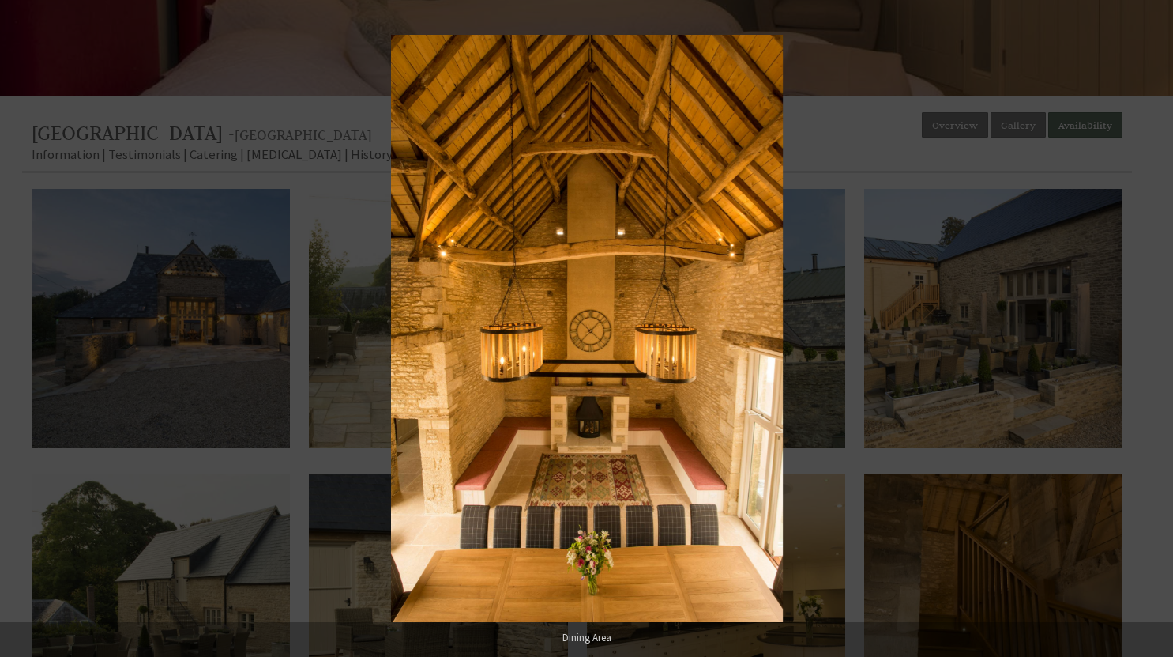
click at [1152, 341] on button at bounding box center [1145, 328] width 55 height 79
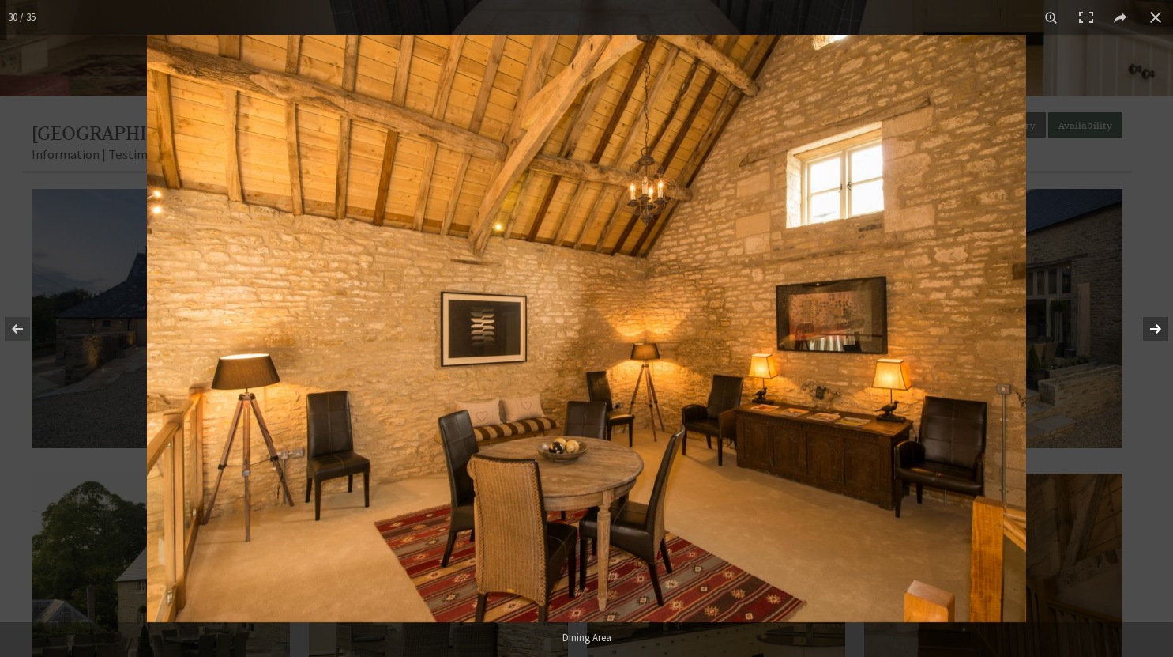
click at [1160, 332] on button at bounding box center [1145, 328] width 55 height 79
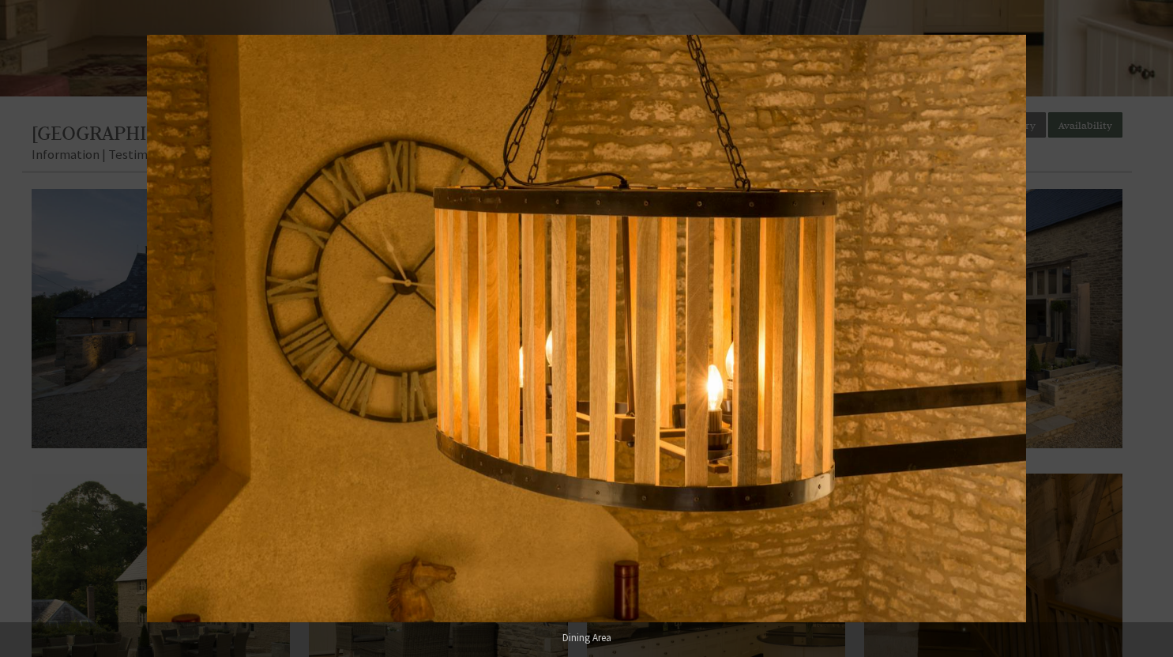
click at [1160, 332] on button at bounding box center [1145, 328] width 55 height 79
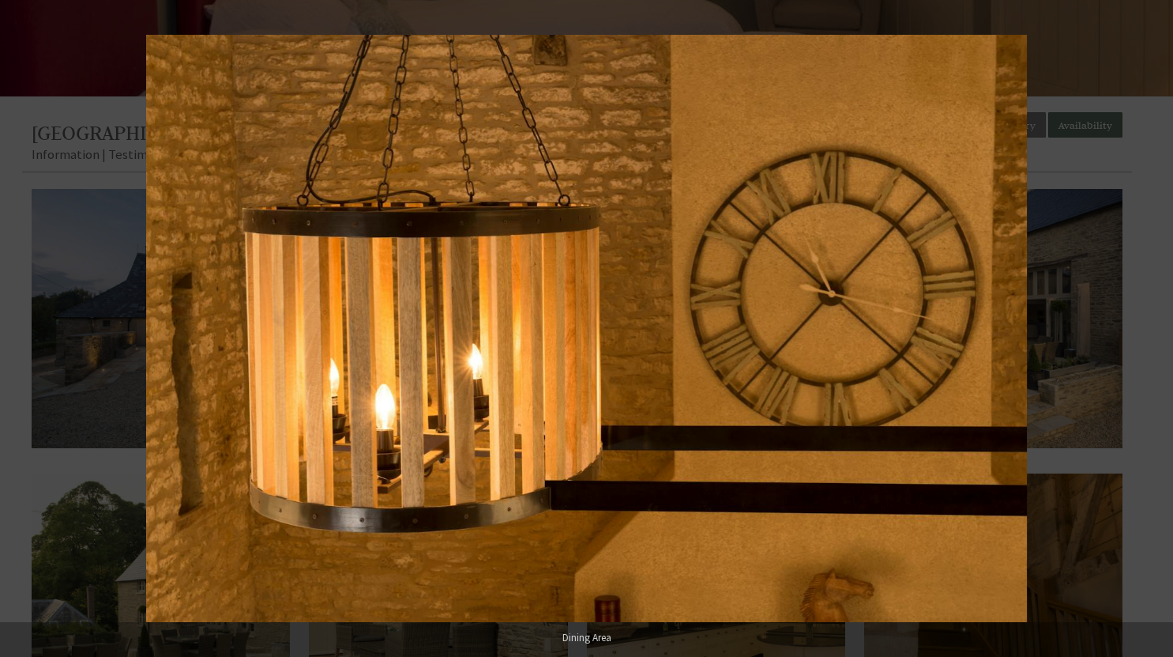
click at [1160, 332] on button at bounding box center [1145, 328] width 55 height 79
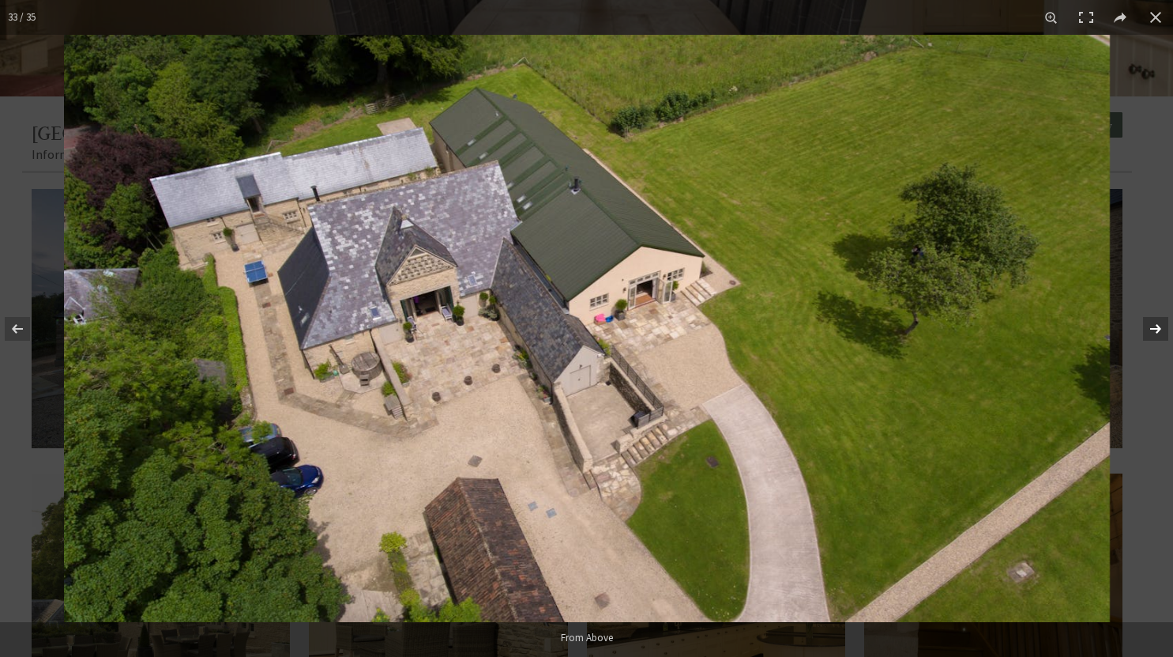
click at [1155, 333] on button at bounding box center [1145, 328] width 55 height 79
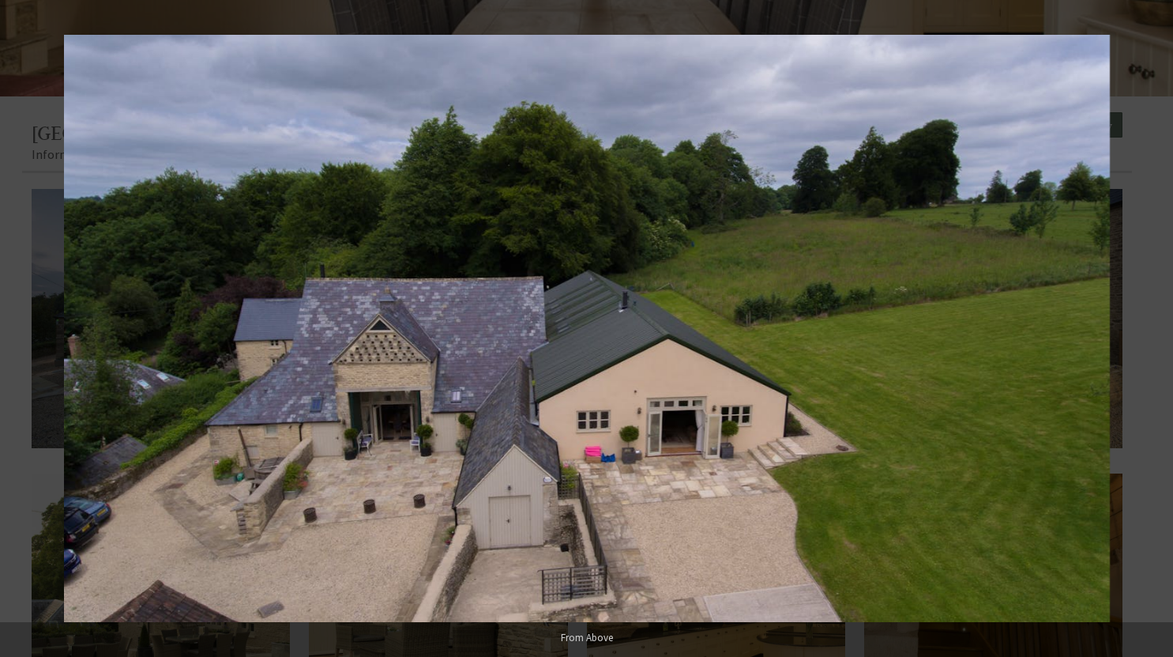
click at [1155, 333] on button at bounding box center [1145, 328] width 55 height 79
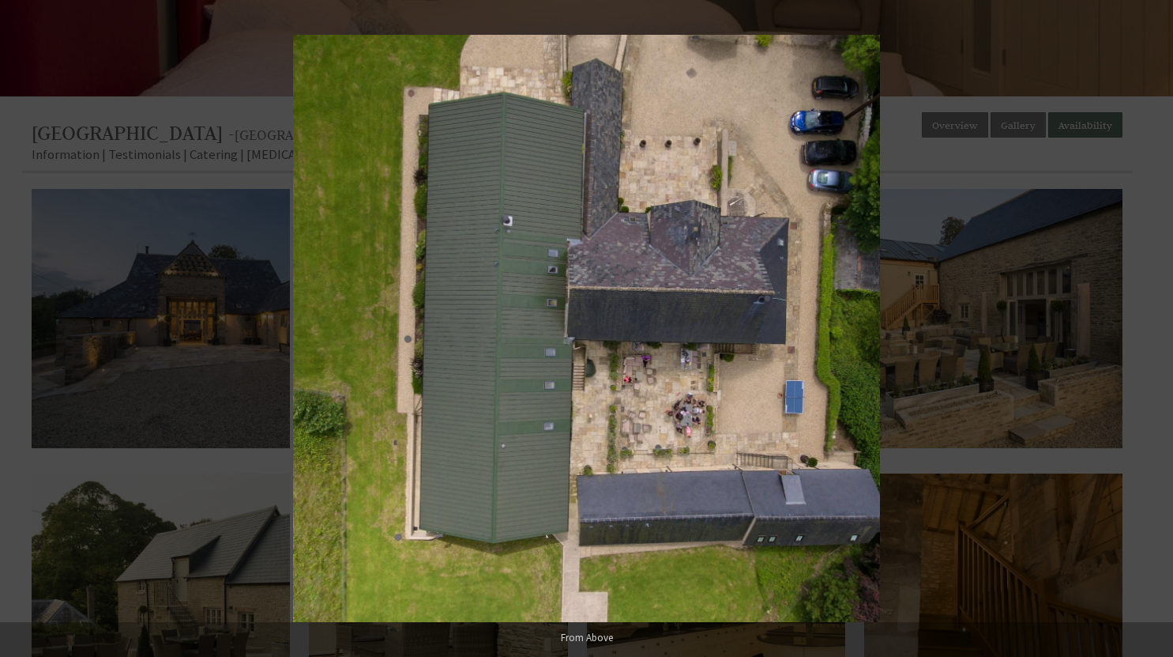
click at [1155, 333] on button at bounding box center [1145, 328] width 55 height 79
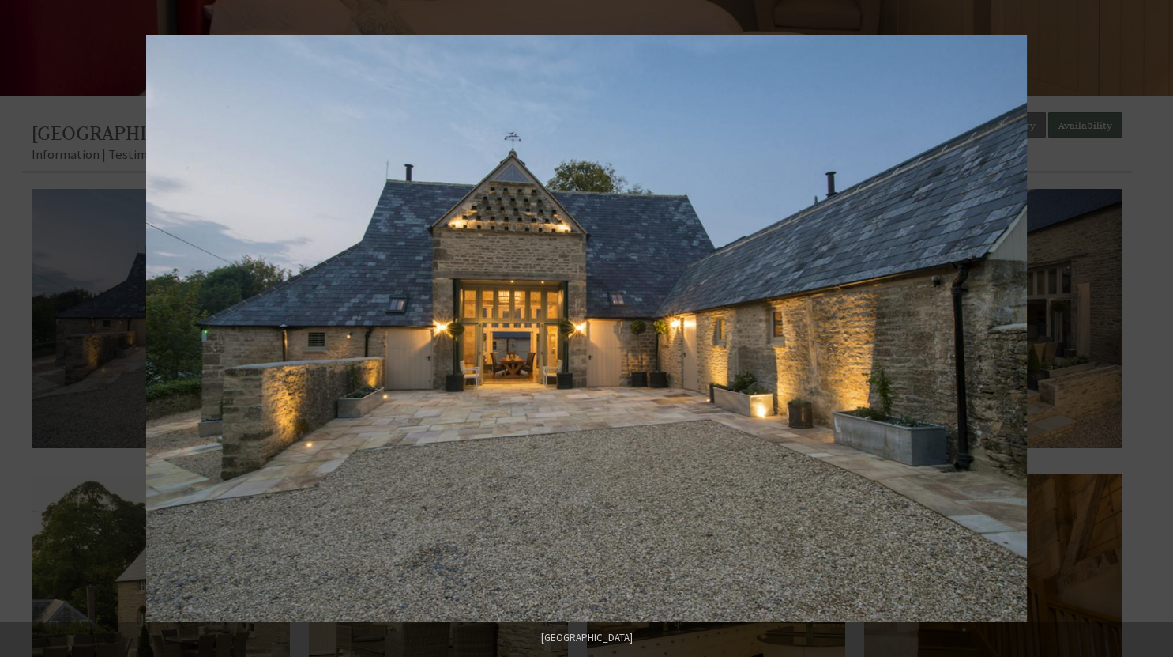
click at [1155, 333] on button at bounding box center [1145, 328] width 55 height 79
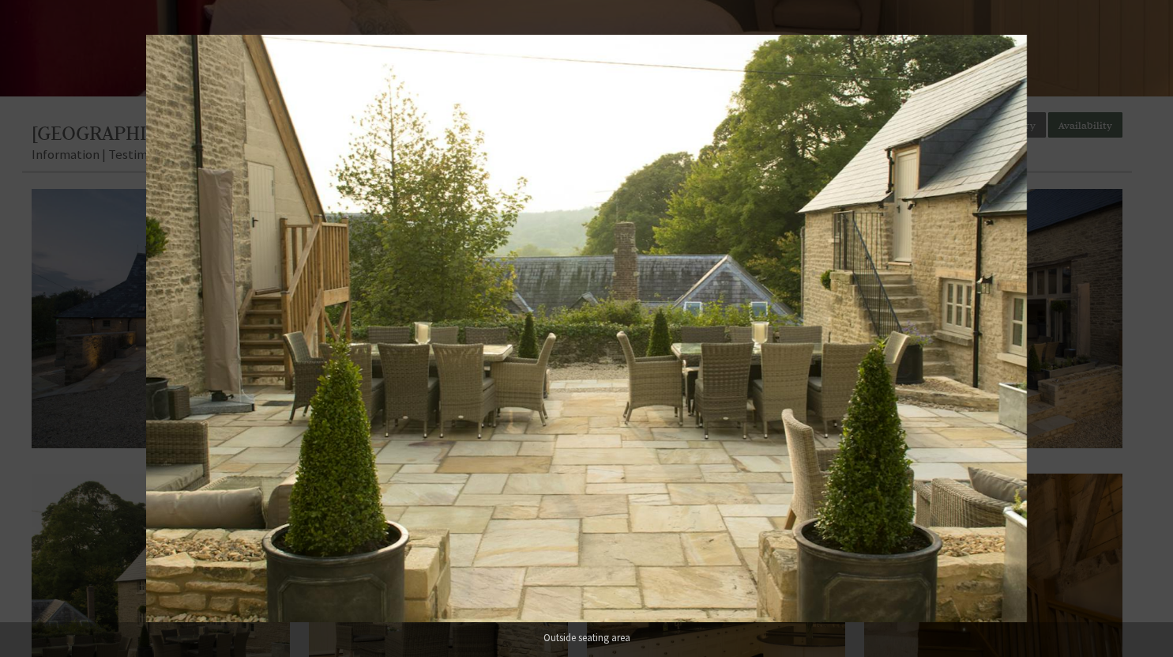
click at [1155, 333] on button at bounding box center [1145, 328] width 55 height 79
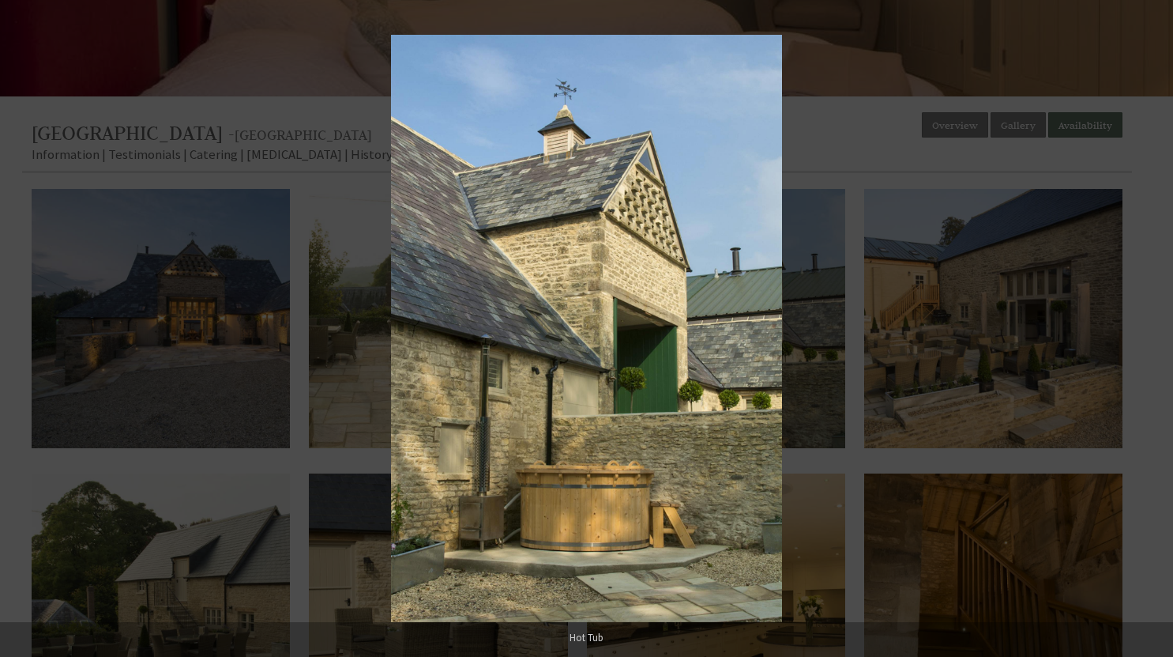
click at [1155, 333] on button at bounding box center [1145, 328] width 55 height 79
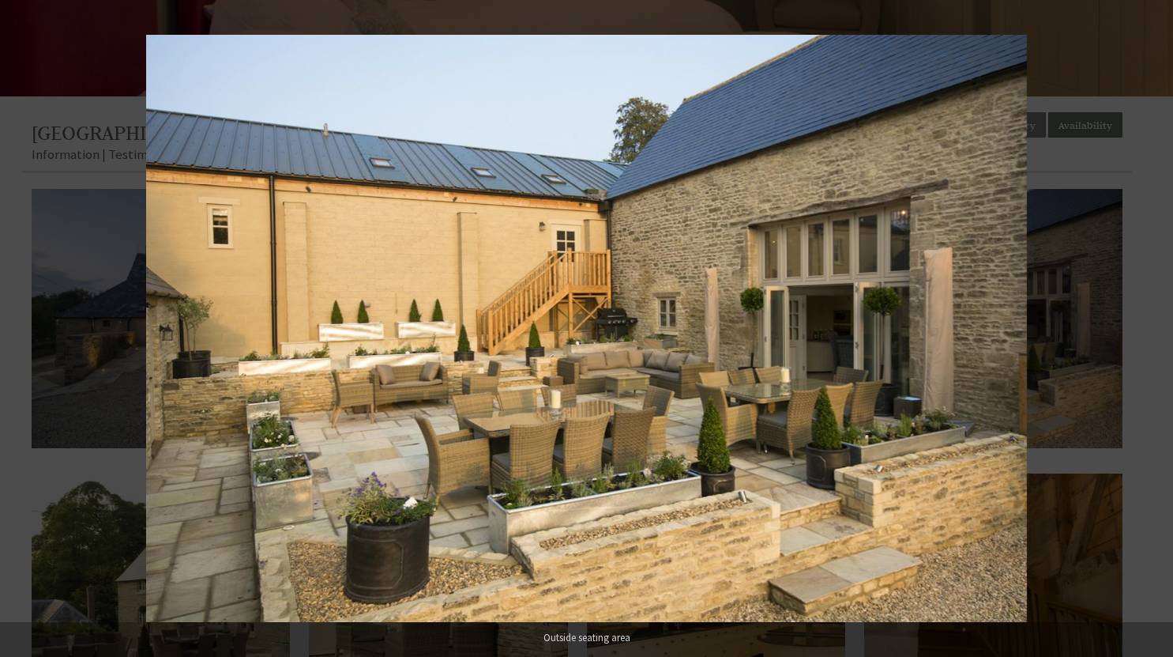
click at [1155, 333] on button at bounding box center [1145, 328] width 55 height 79
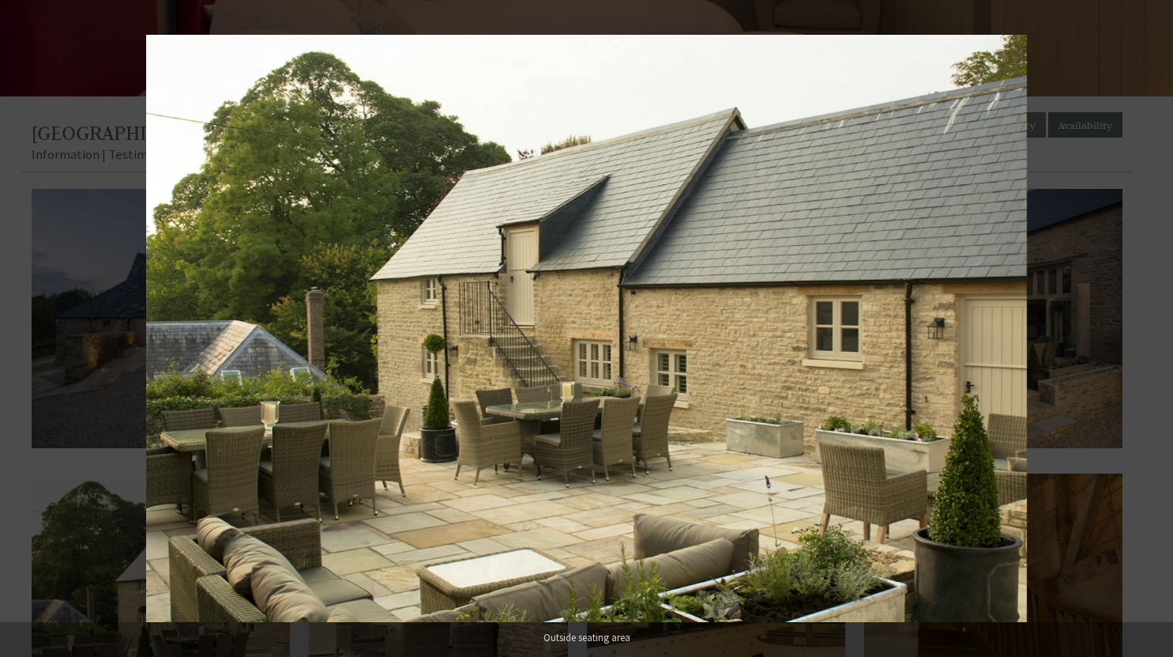
click at [1155, 333] on button at bounding box center [1145, 328] width 55 height 79
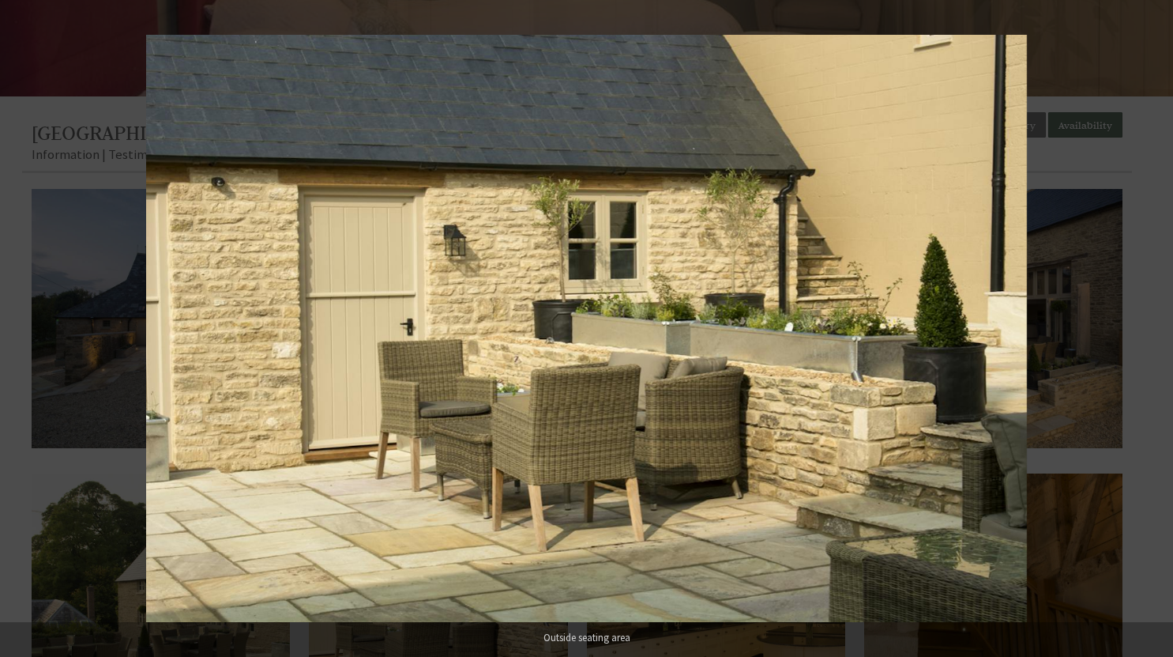
click at [1155, 333] on button at bounding box center [1145, 328] width 55 height 79
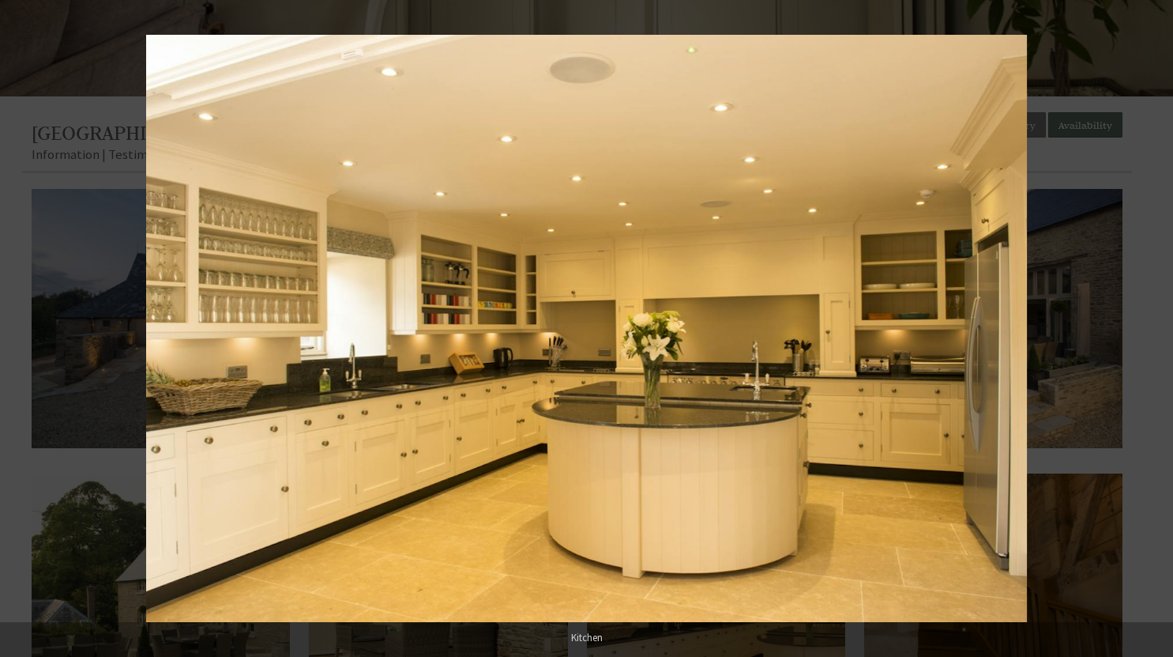
click at [1155, 333] on button at bounding box center [1145, 328] width 55 height 79
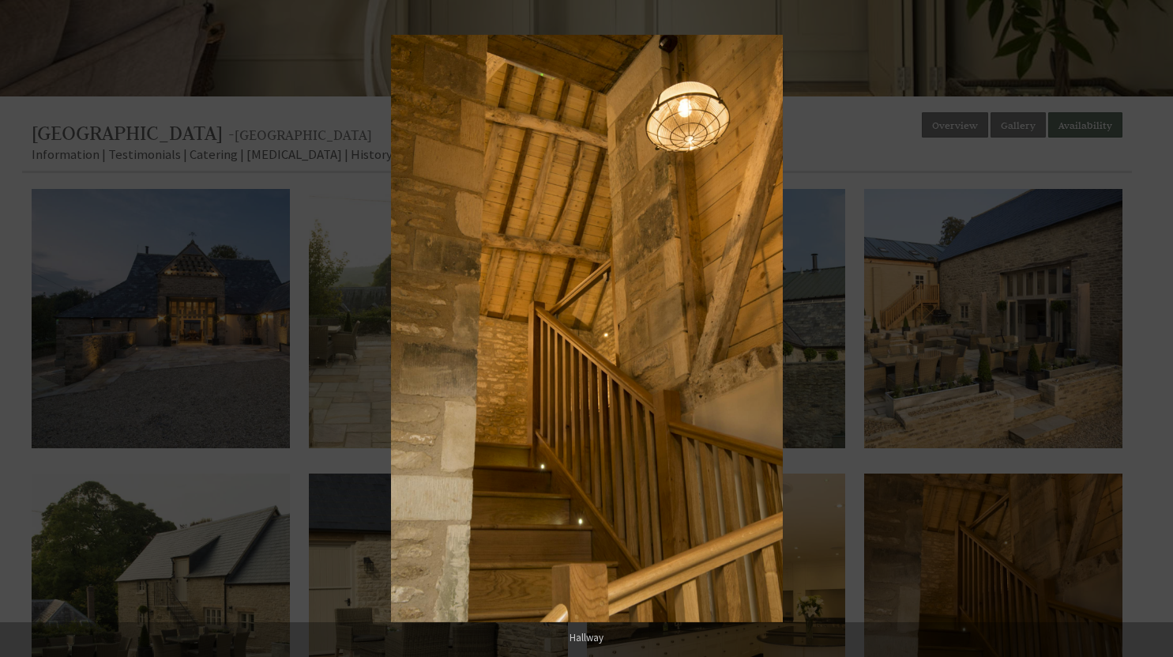
click at [1155, 333] on button at bounding box center [1145, 328] width 55 height 79
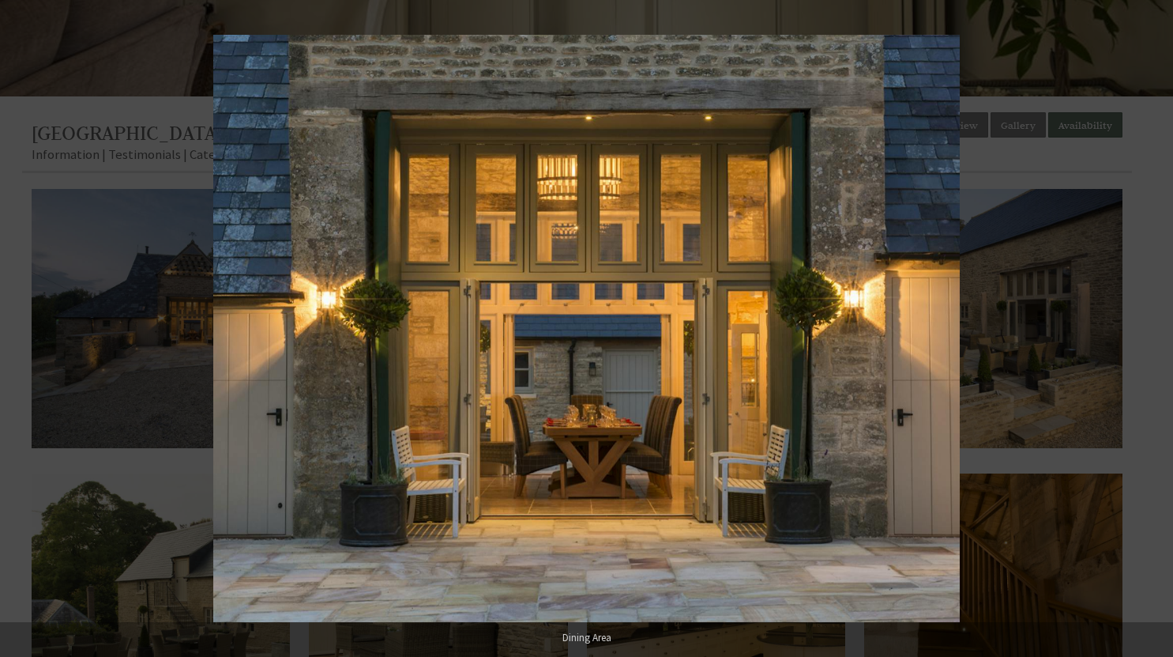
click at [1155, 333] on button at bounding box center [1145, 328] width 55 height 79
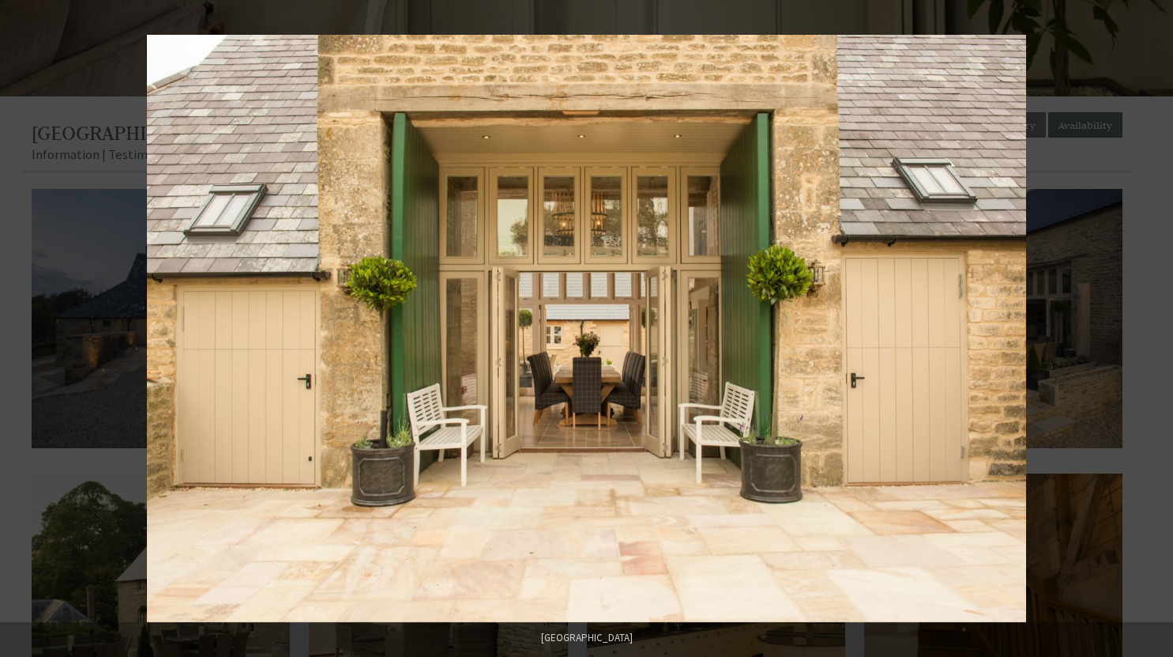
click at [1155, 333] on button at bounding box center [1145, 328] width 55 height 79
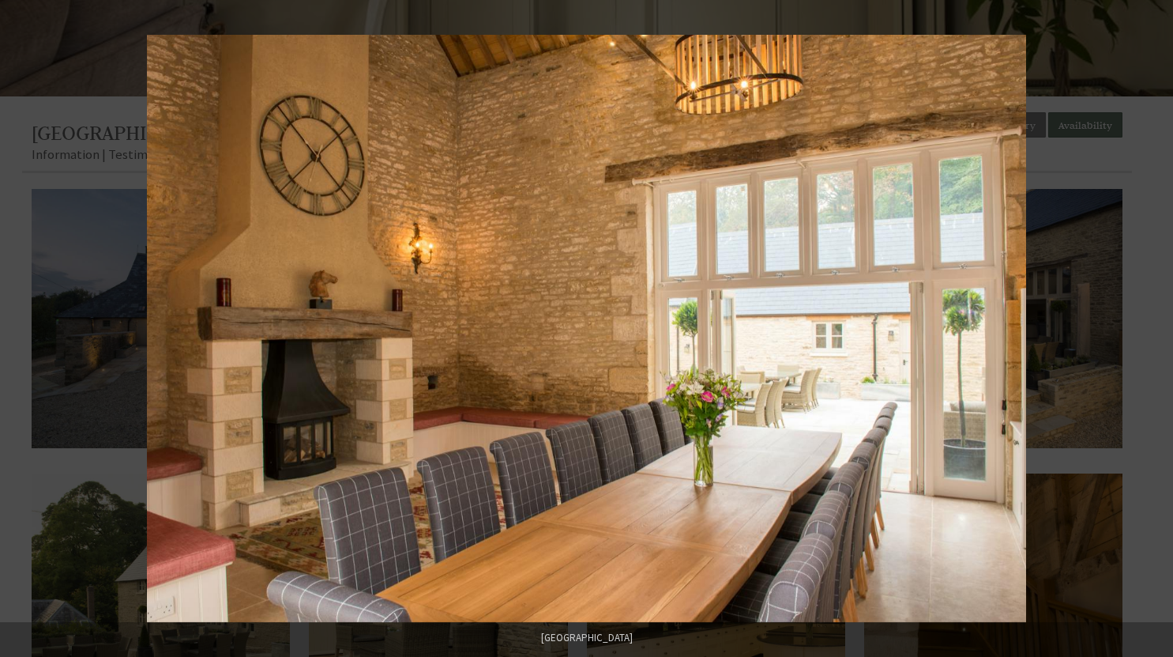
click at [1155, 333] on button at bounding box center [1145, 328] width 55 height 79
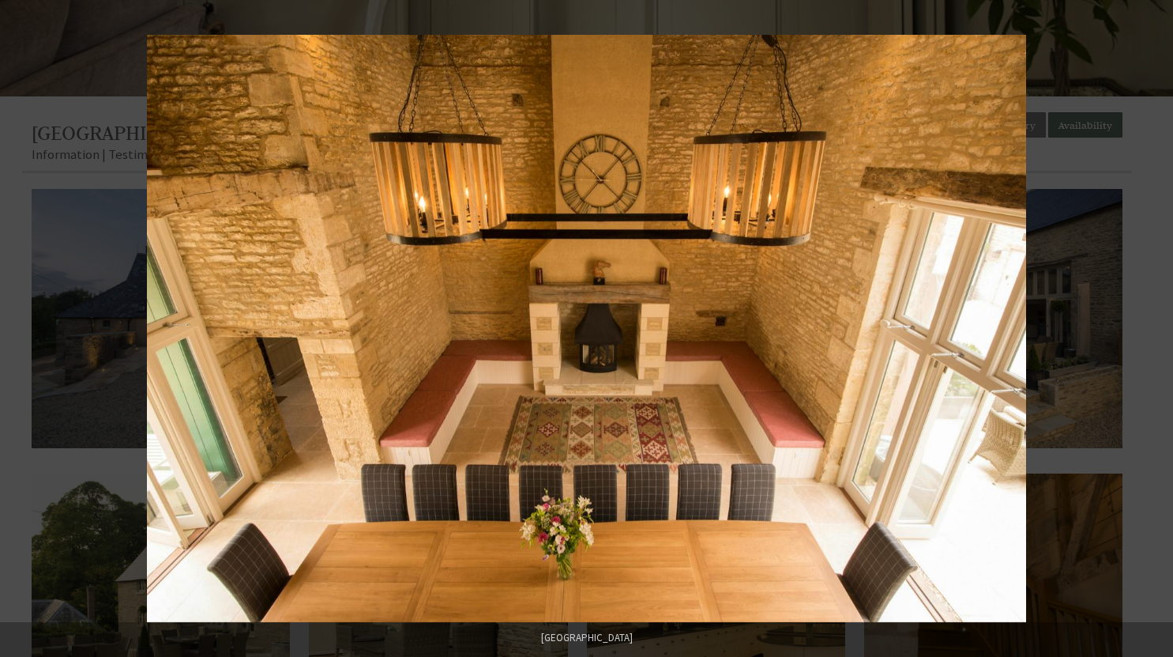
click at [1155, 333] on button at bounding box center [1145, 328] width 55 height 79
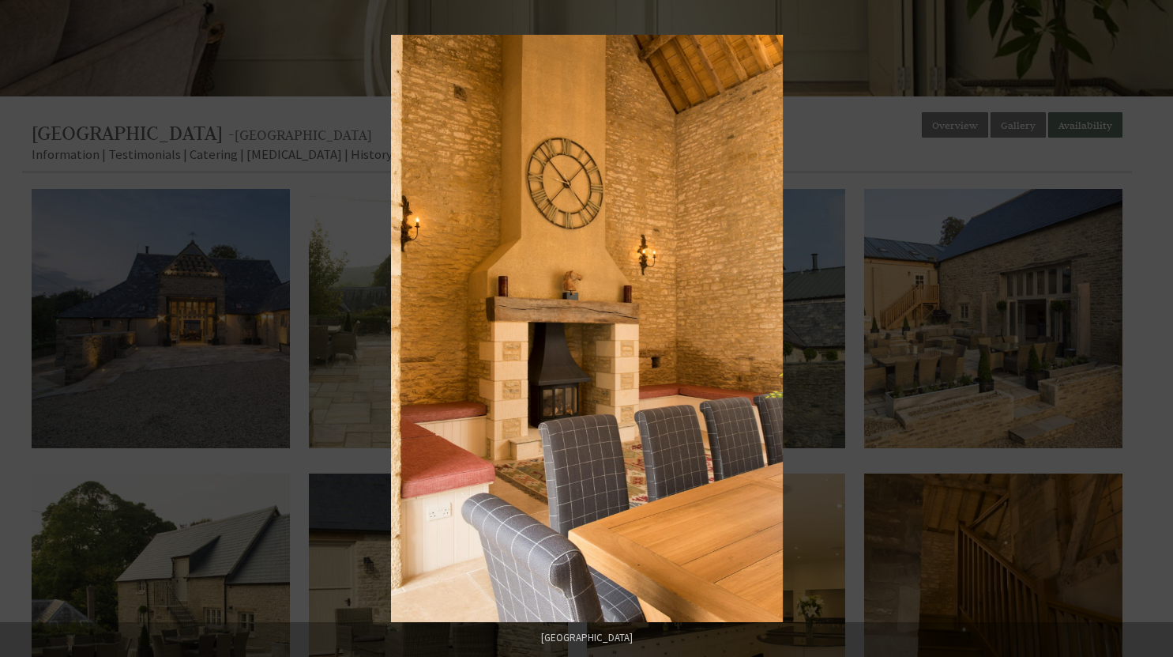
click at [1155, 333] on button at bounding box center [1145, 328] width 55 height 79
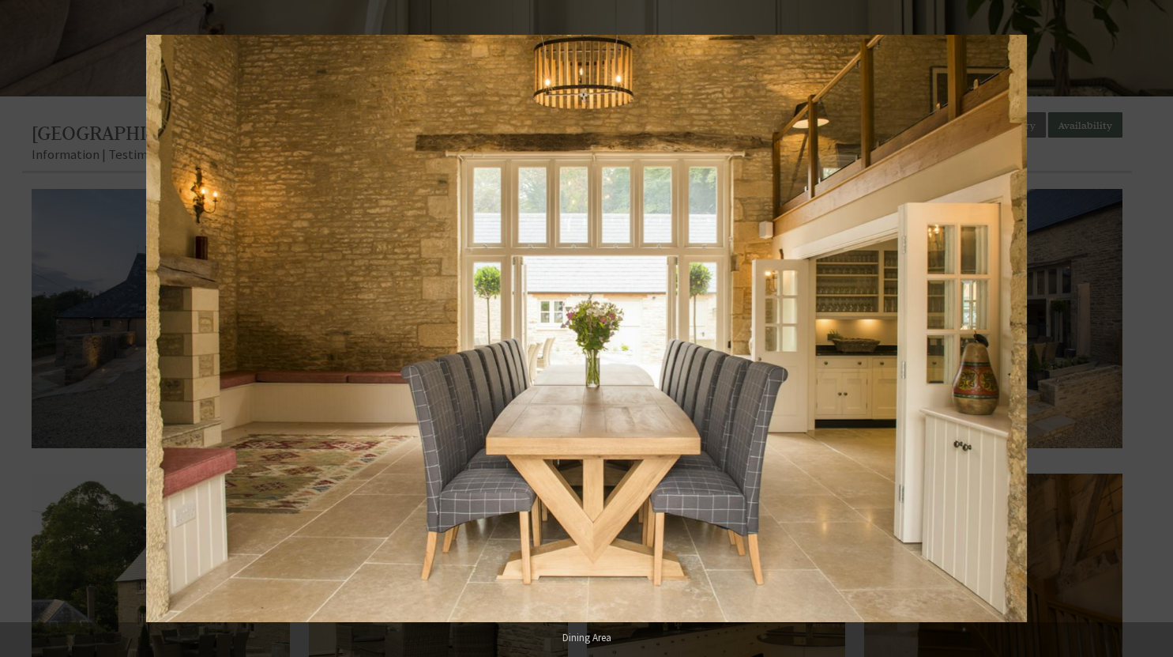
click at [1155, 333] on button at bounding box center [1145, 328] width 55 height 79
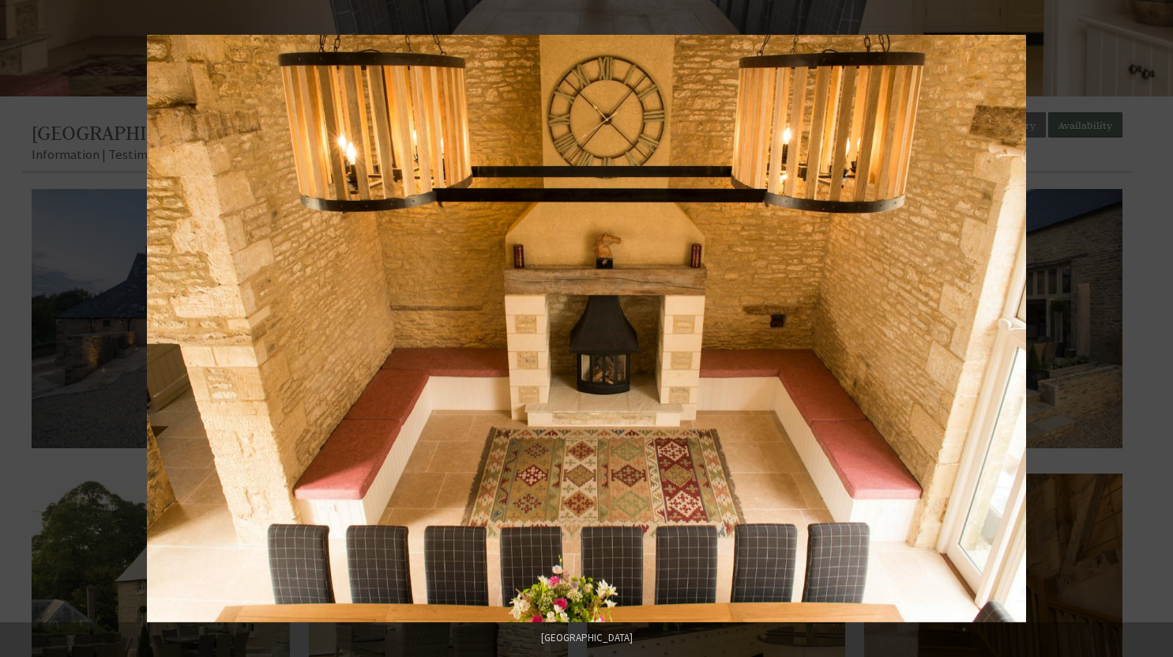
click at [1155, 333] on button at bounding box center [1145, 328] width 55 height 79
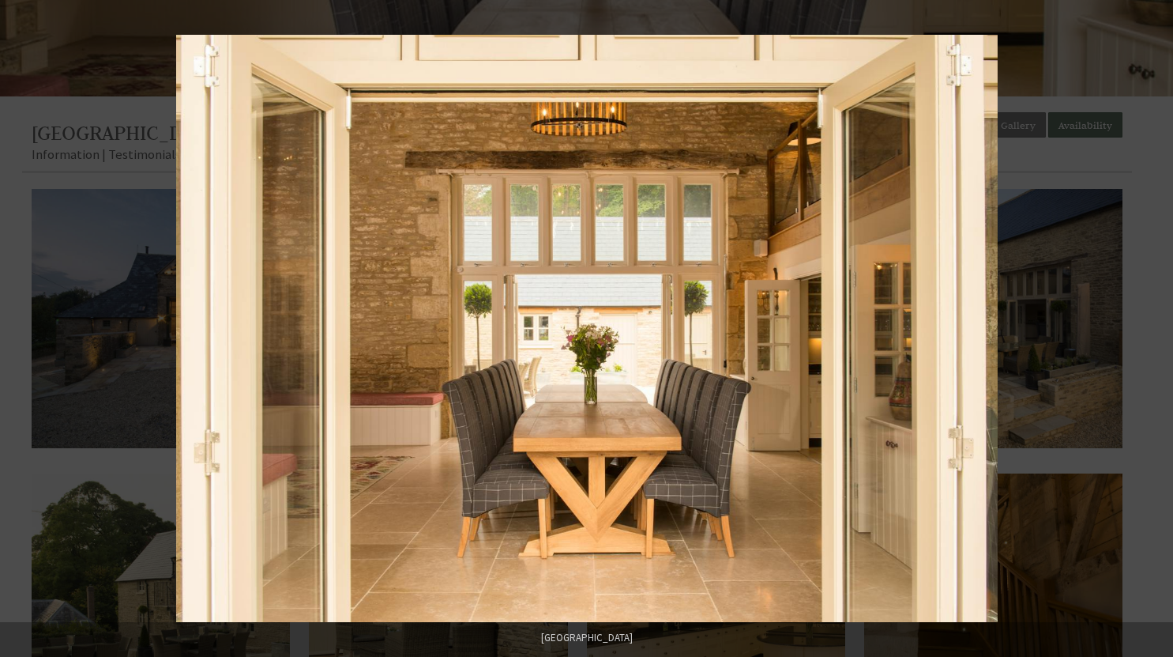
click at [1155, 333] on button at bounding box center [1145, 328] width 55 height 79
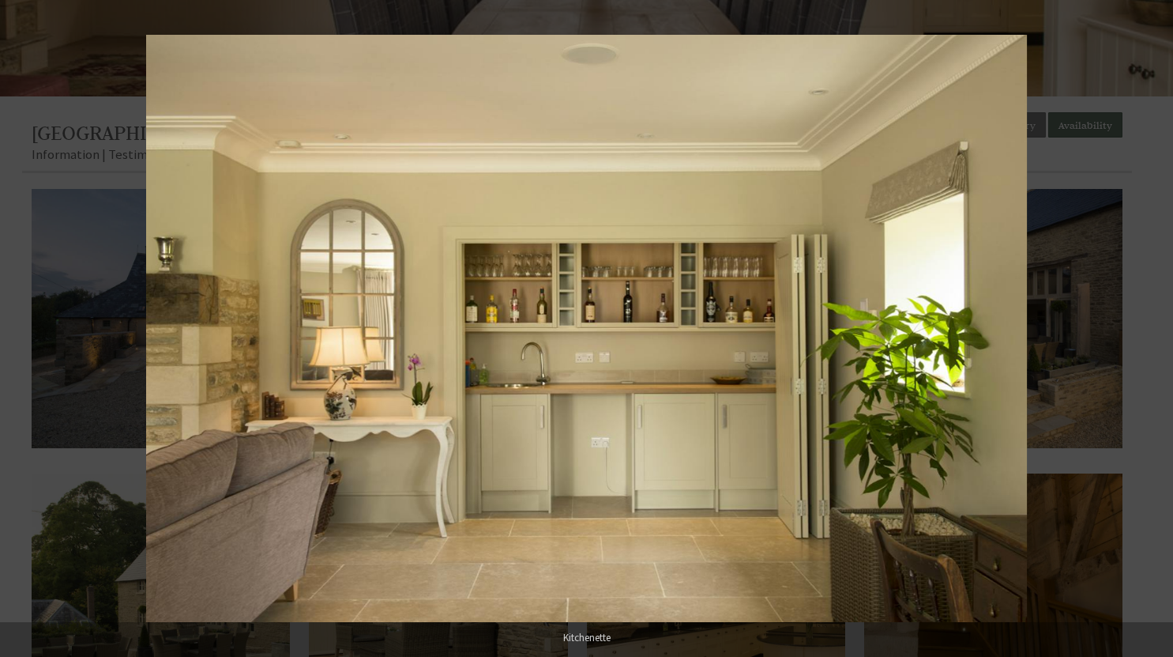
click at [1155, 333] on button at bounding box center [1145, 328] width 55 height 79
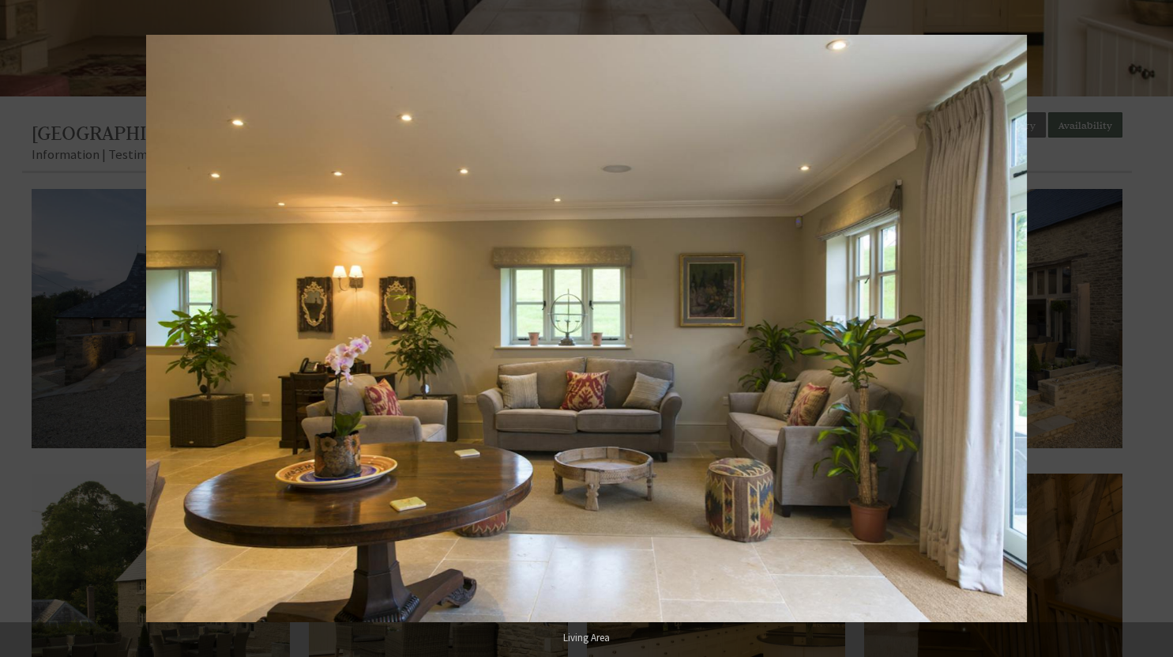
click at [1155, 333] on button at bounding box center [1145, 328] width 55 height 79
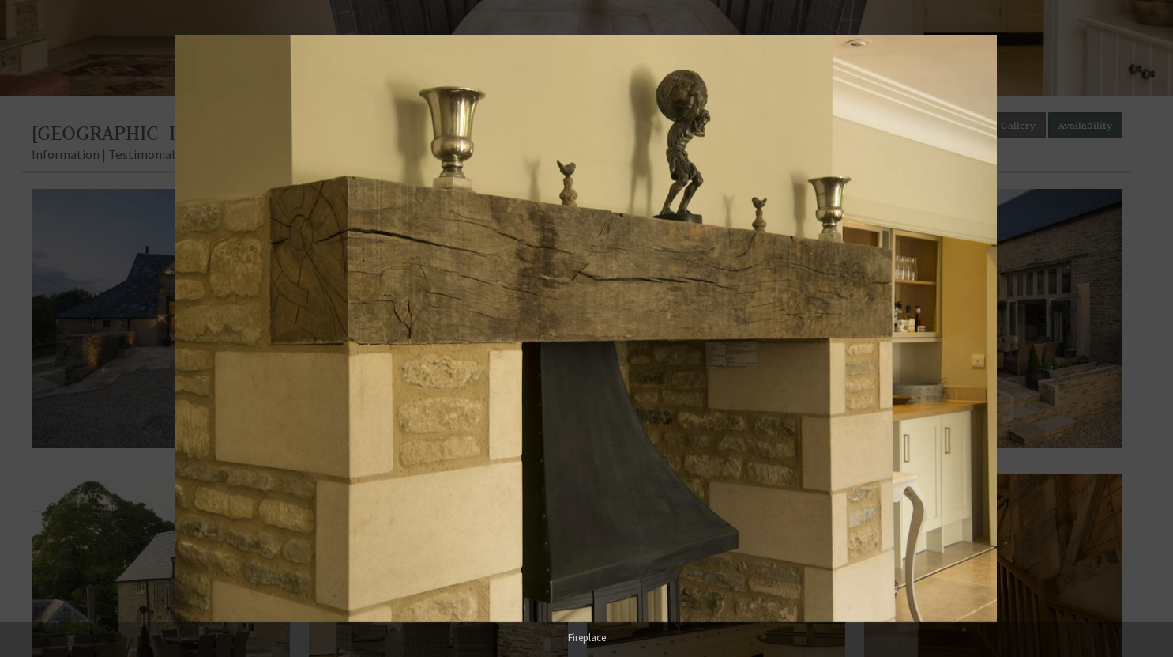
click at [1155, 333] on button at bounding box center [1145, 328] width 55 height 79
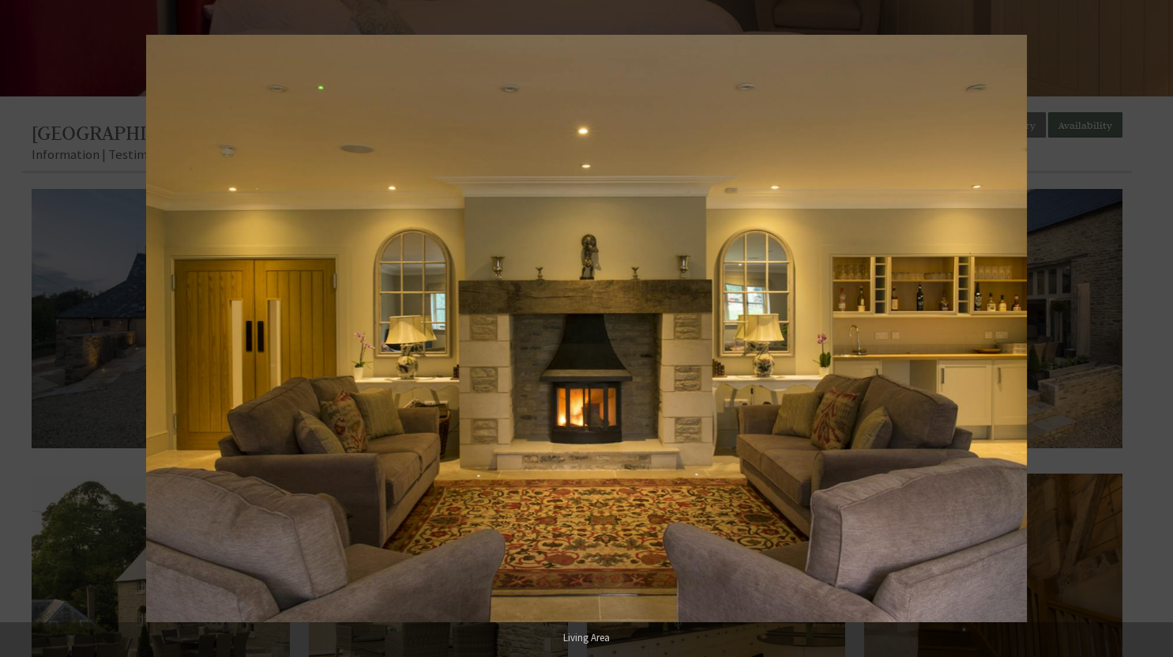
click at [1155, 333] on button at bounding box center [1145, 328] width 55 height 79
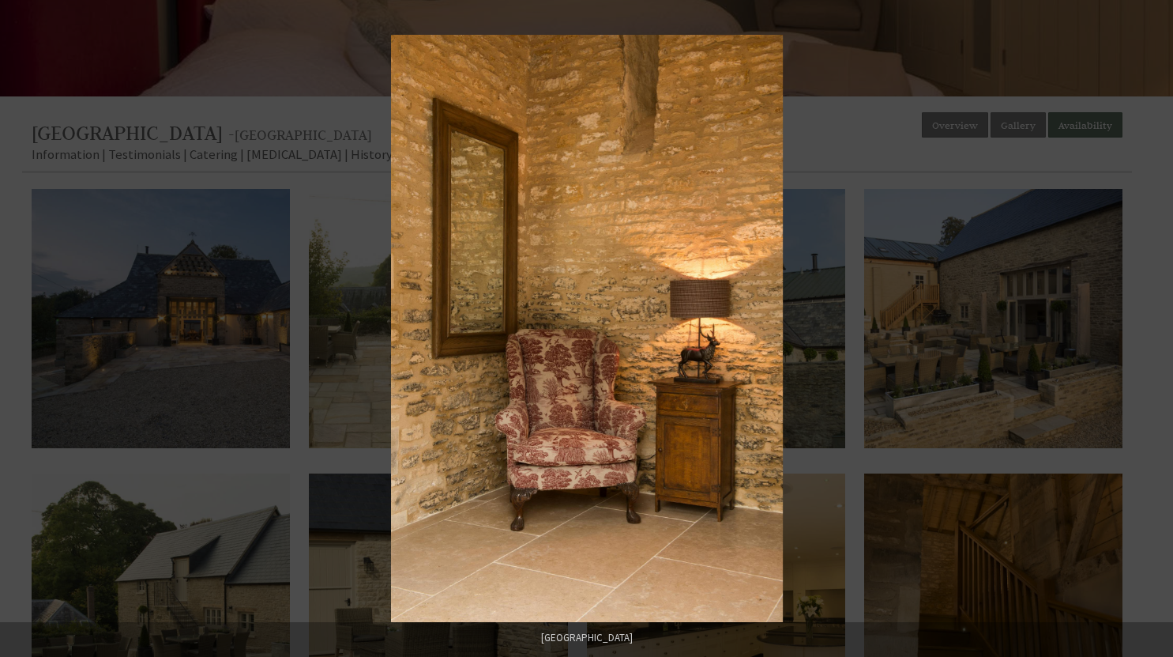
click at [1155, 333] on button at bounding box center [1145, 328] width 55 height 79
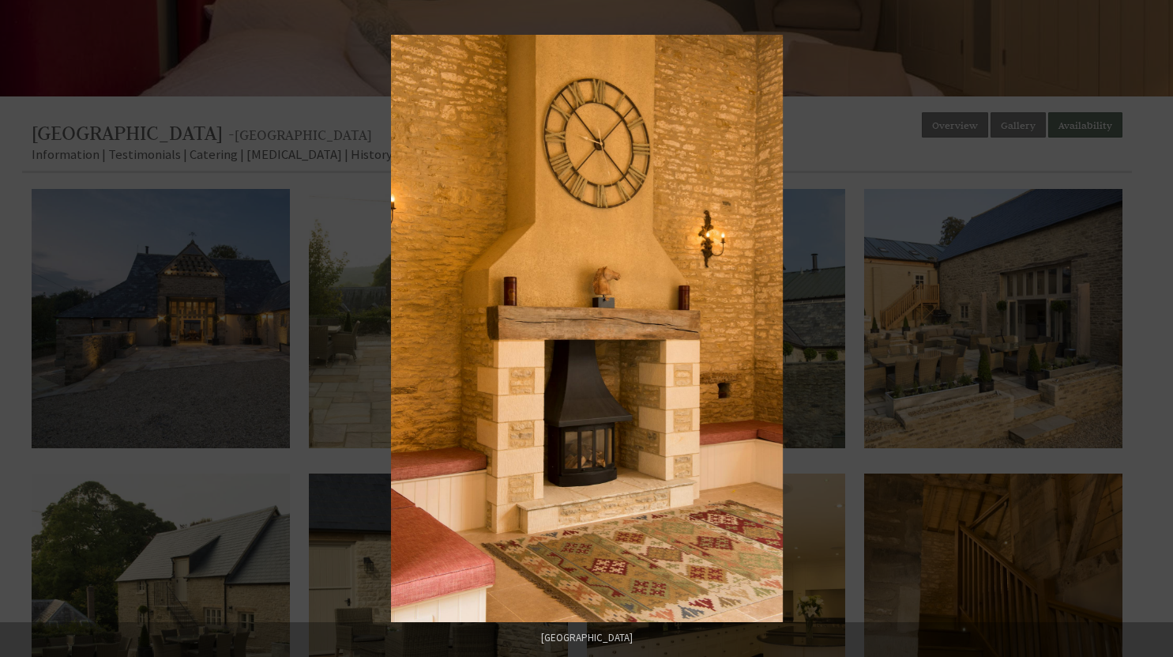
click at [1155, 333] on button at bounding box center [1145, 328] width 55 height 79
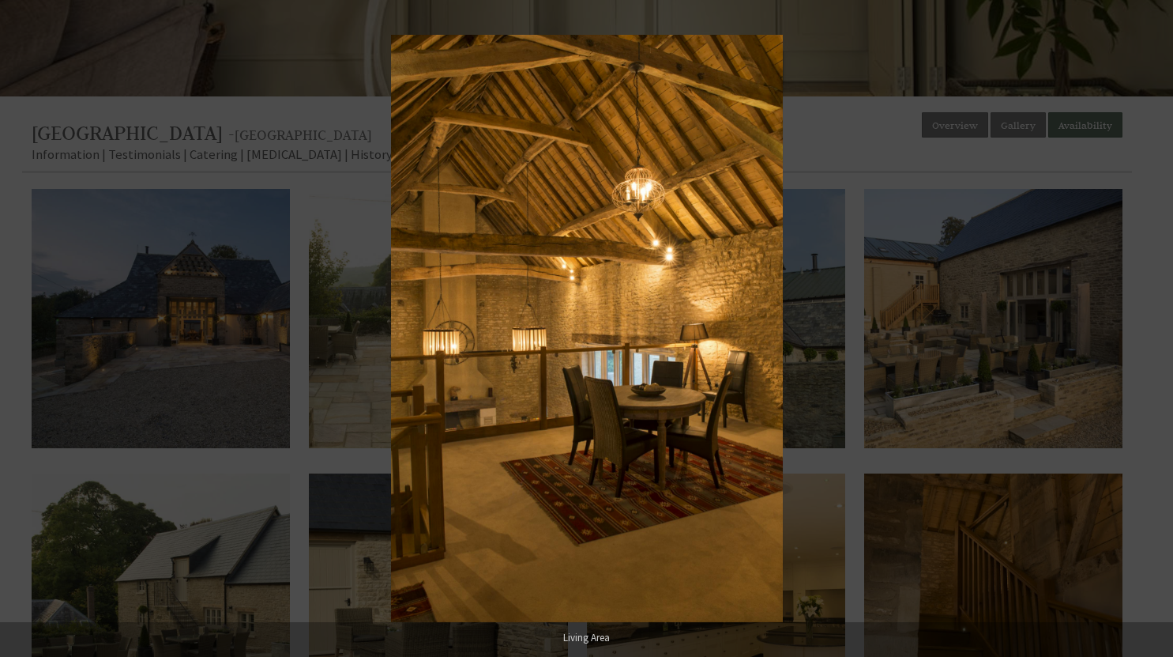
click at [1155, 333] on button at bounding box center [1145, 328] width 55 height 79
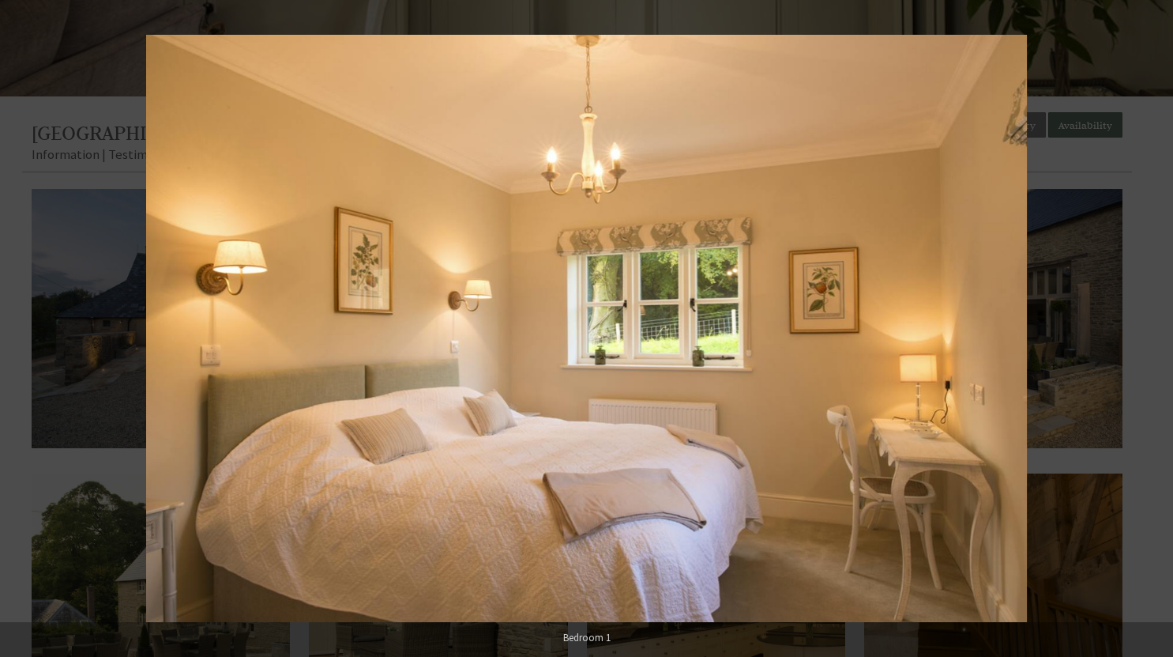
click at [1155, 333] on button at bounding box center [1145, 328] width 55 height 79
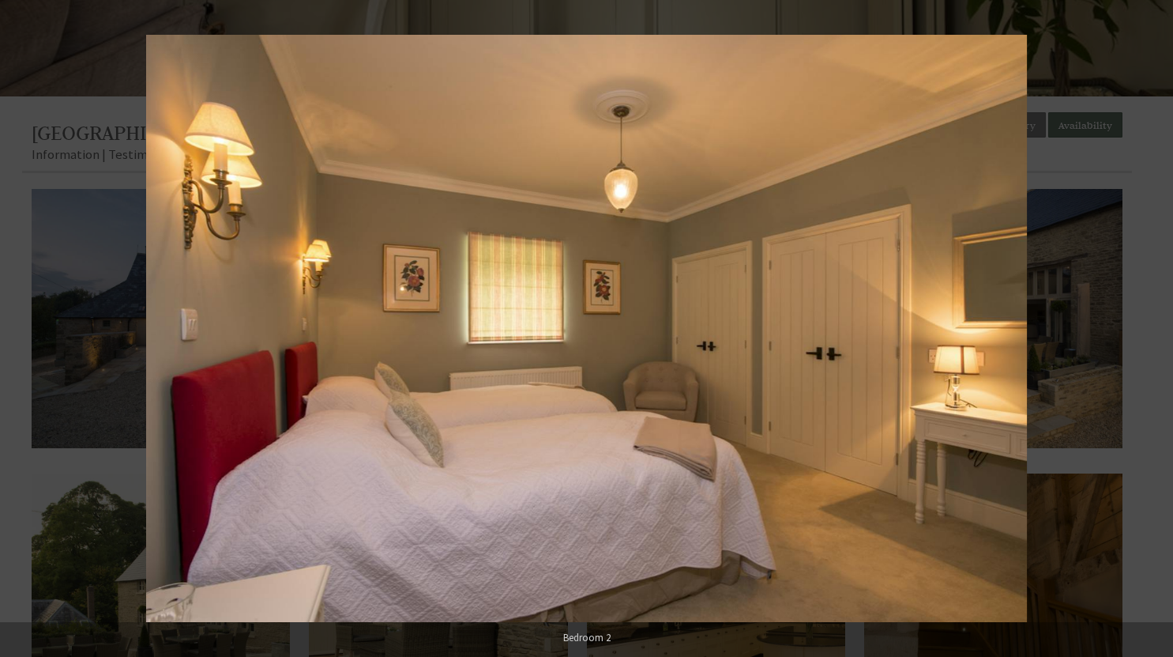
click at [1155, 333] on button at bounding box center [1145, 328] width 55 height 79
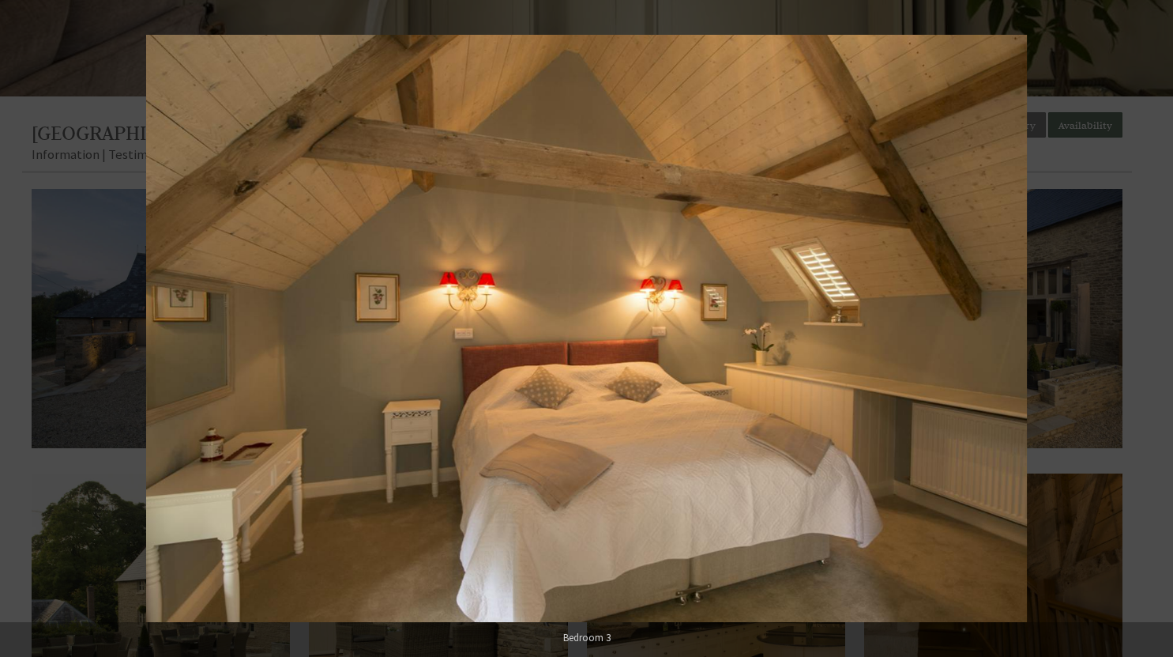
click at [1155, 333] on button at bounding box center [1145, 328] width 55 height 79
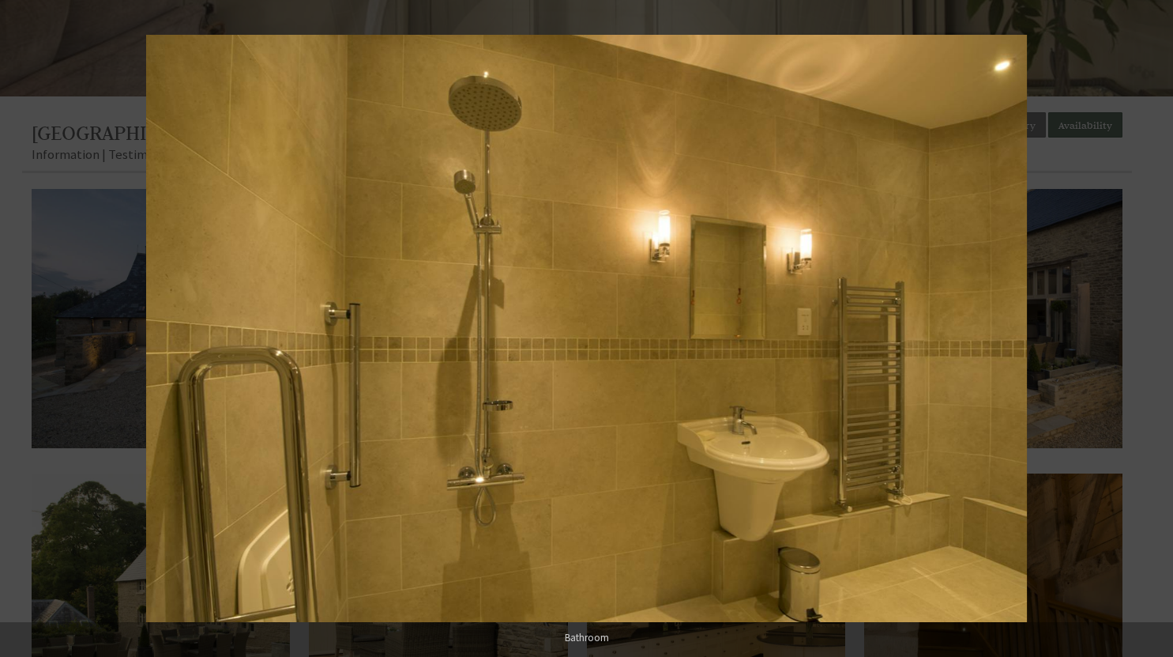
click at [1155, 333] on button at bounding box center [1145, 328] width 55 height 79
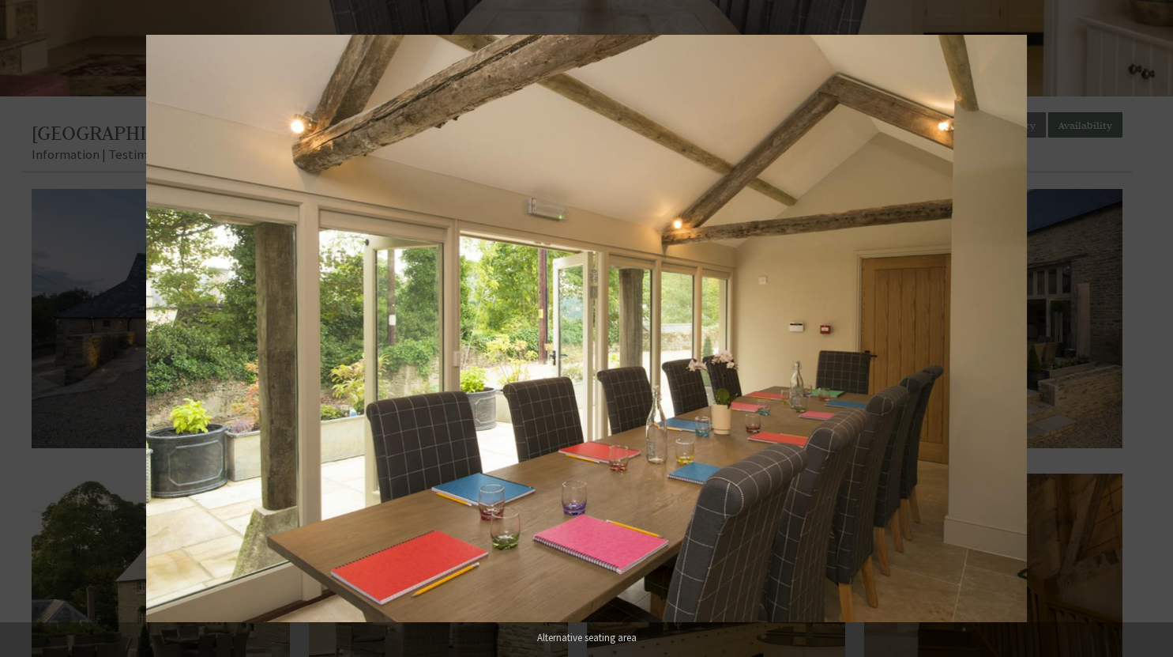
click at [1155, 333] on button at bounding box center [1145, 328] width 55 height 79
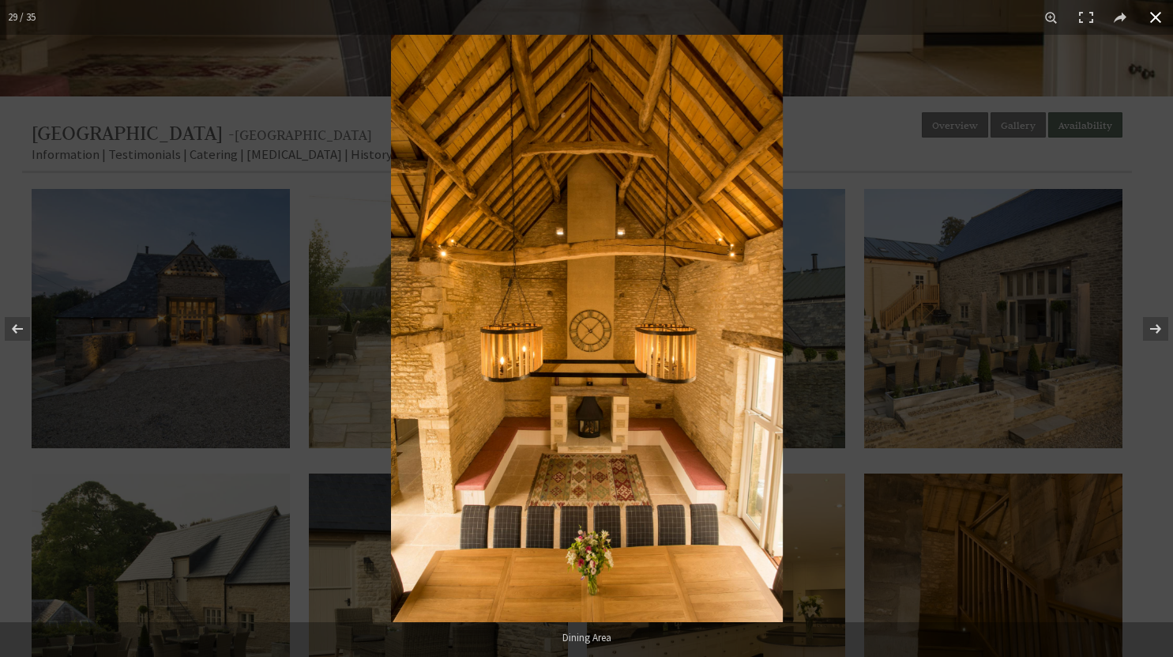
click at [1155, 21] on button at bounding box center [1156, 17] width 35 height 35
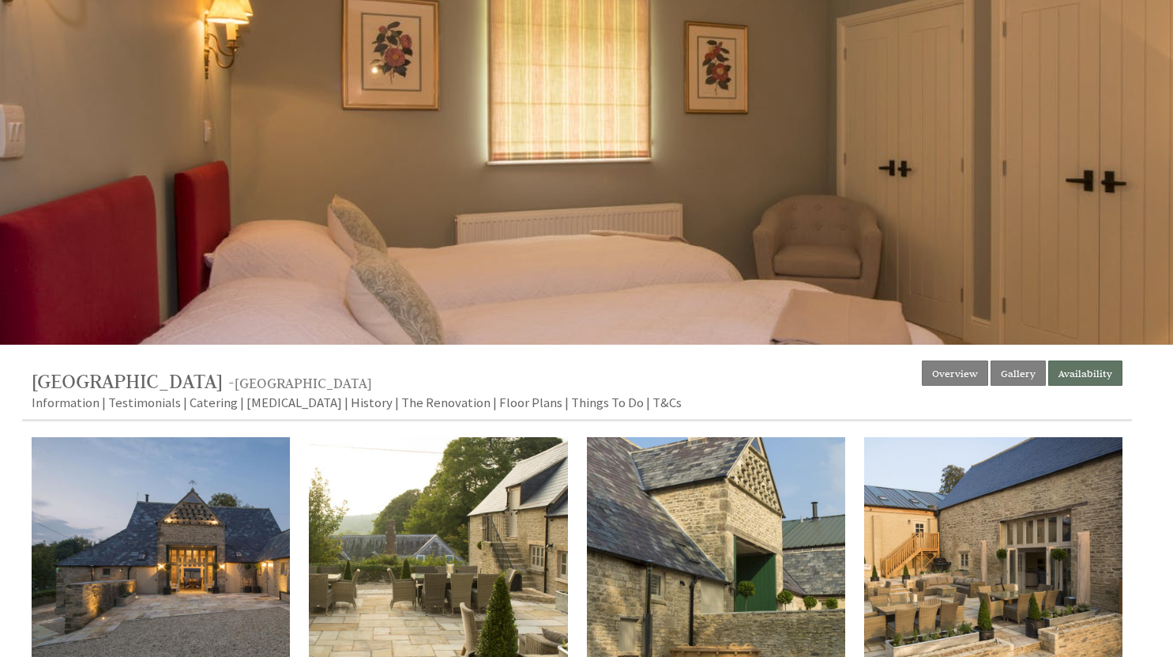
scroll to position [0, 0]
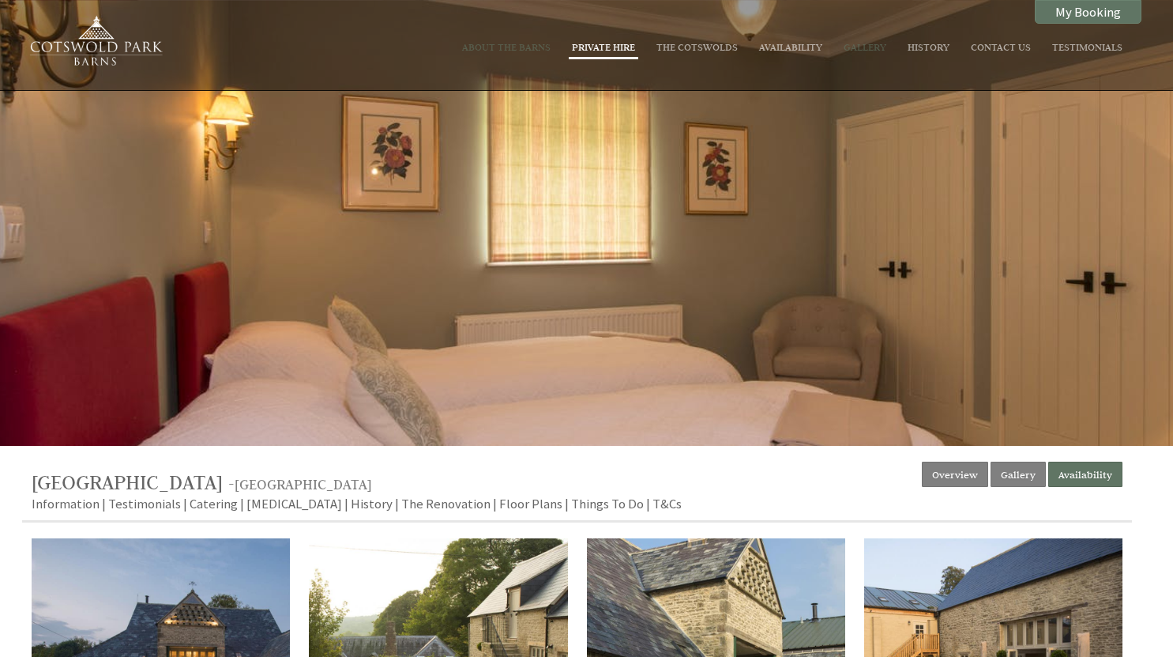
click at [619, 47] on link "Private Hire" at bounding box center [603, 46] width 63 height 13
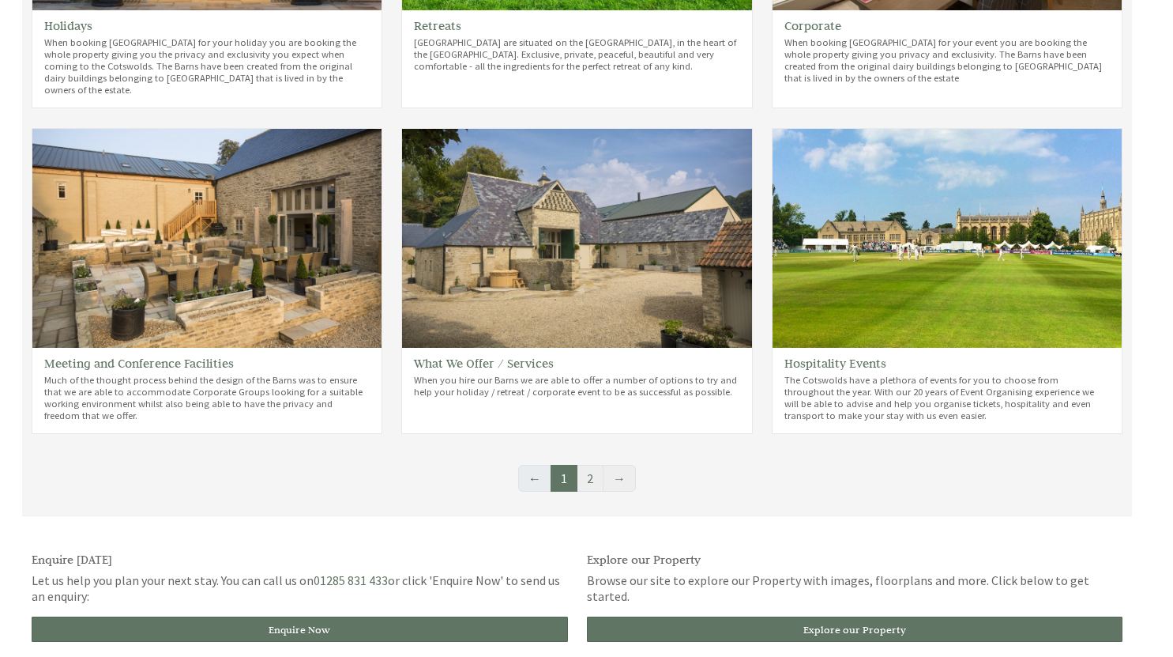
scroll to position [783, 0]
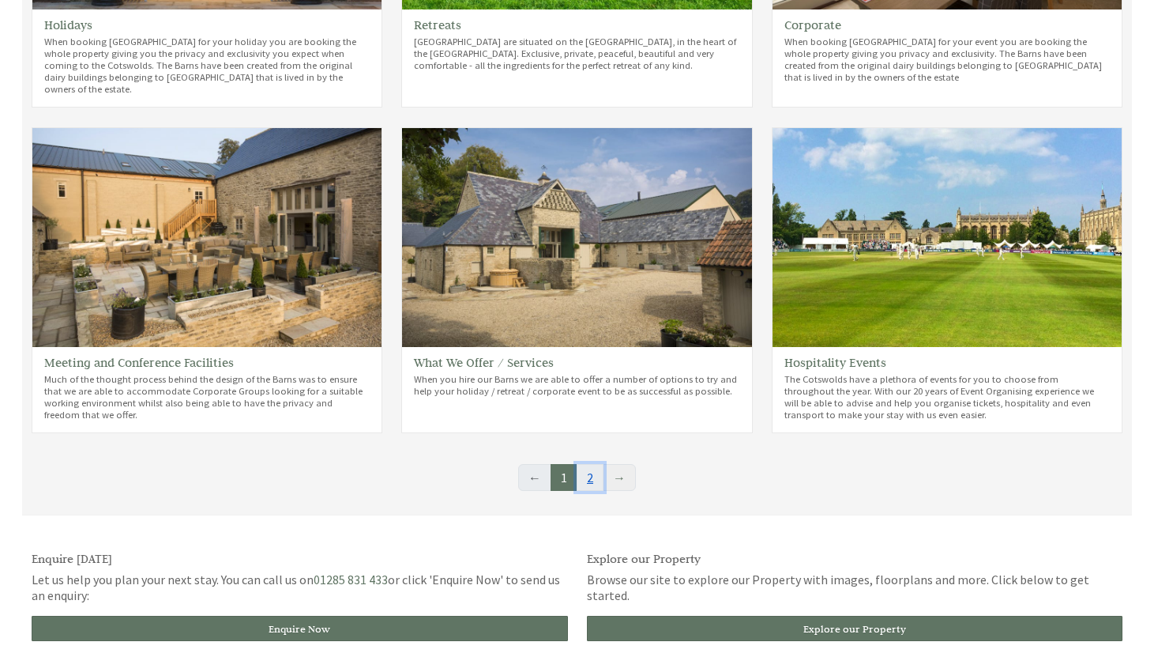
click at [596, 483] on link "2" at bounding box center [590, 477] width 27 height 27
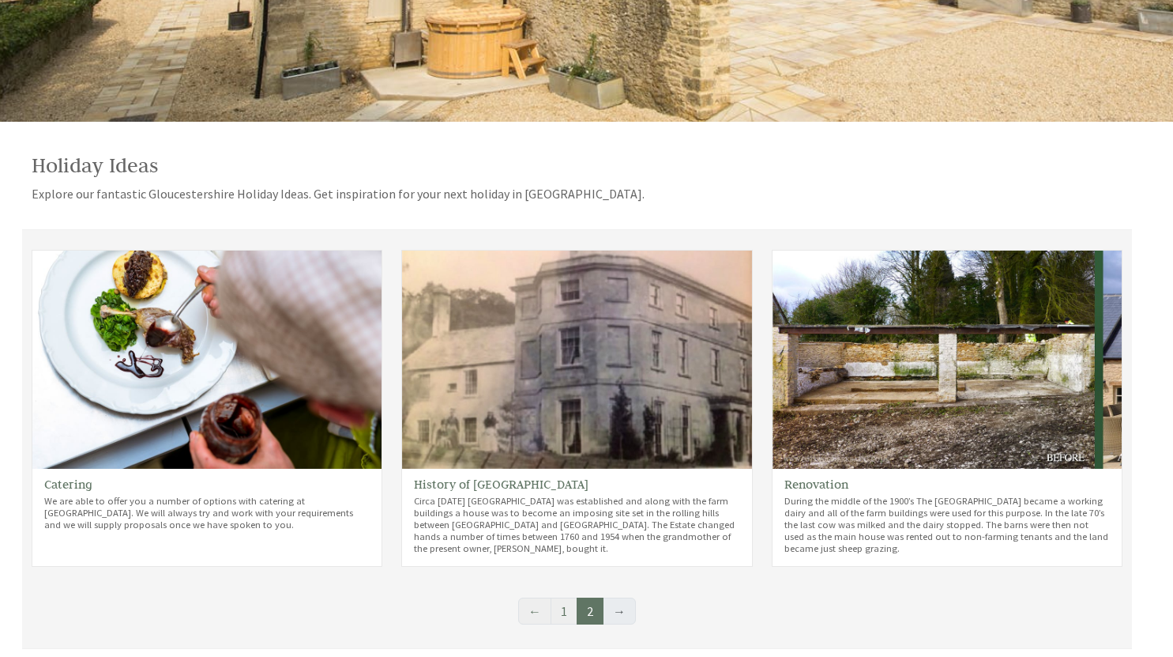
scroll to position [327, 0]
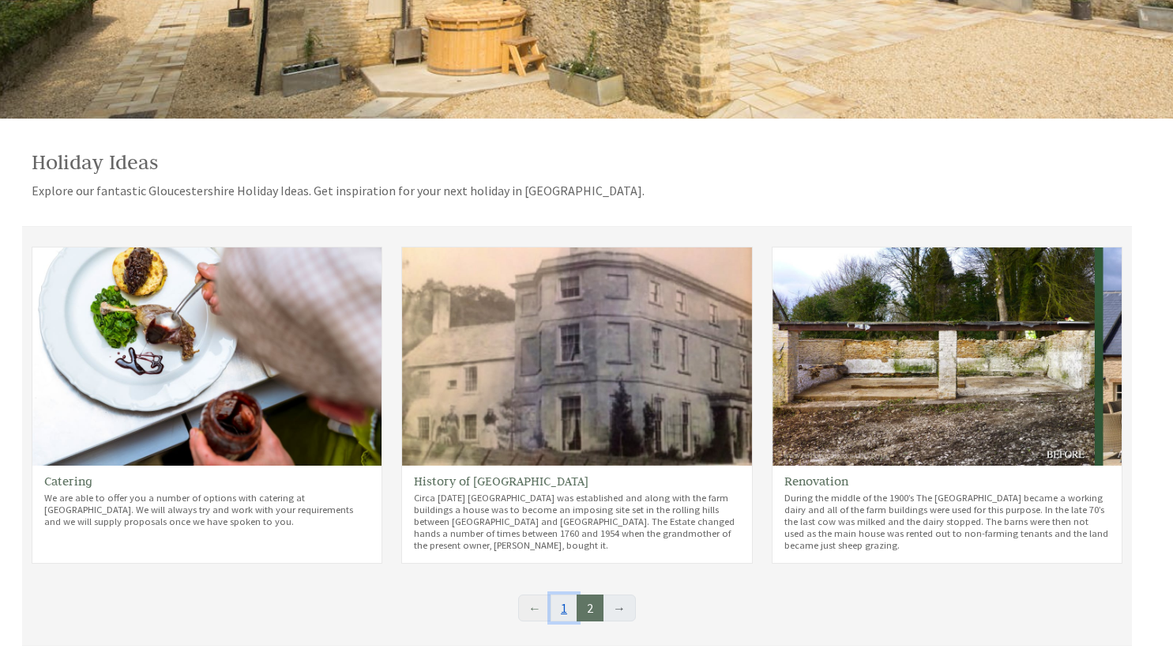
click at [562, 620] on link "1" at bounding box center [564, 607] width 27 height 27
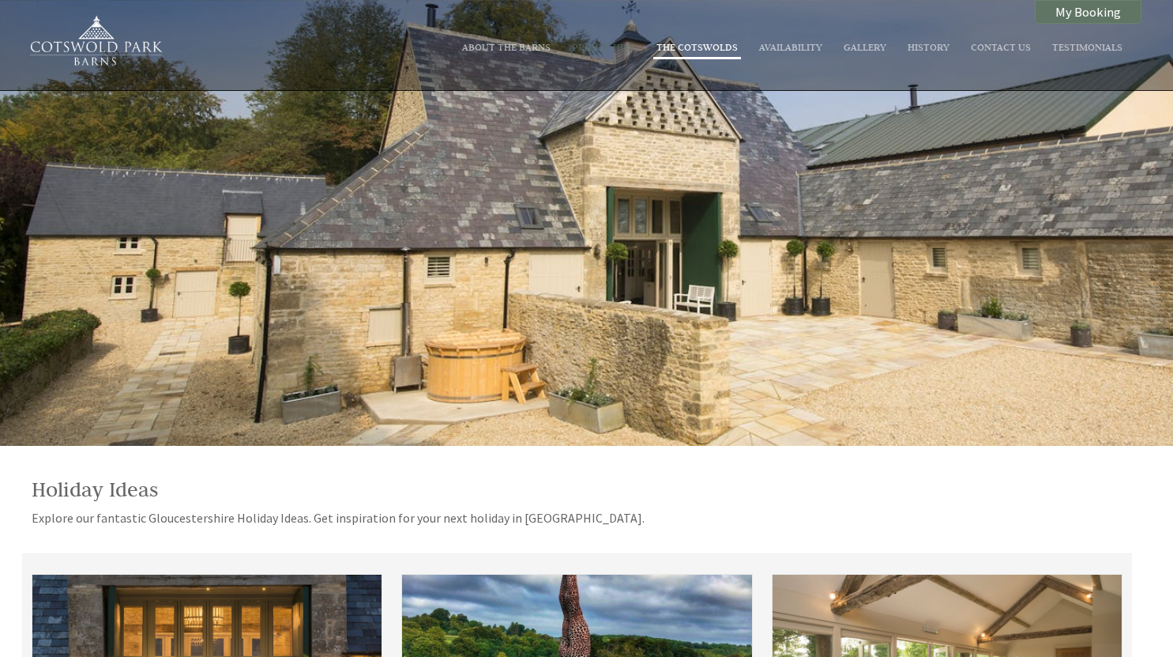
click at [711, 45] on link "The Cotswolds" at bounding box center [697, 46] width 81 height 13
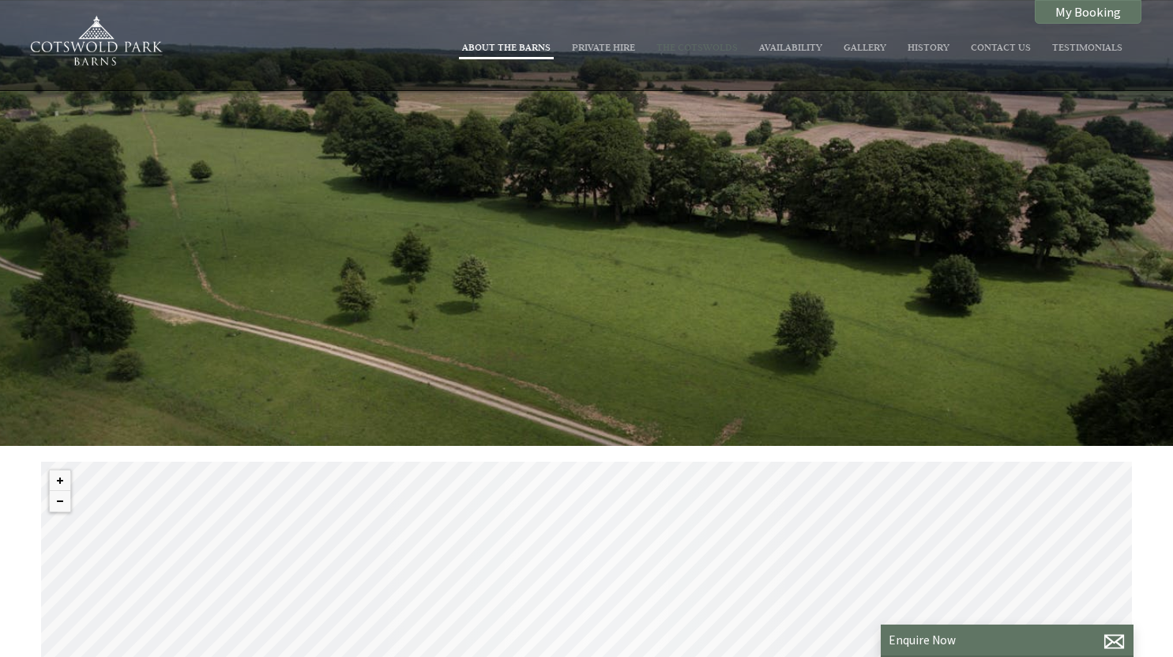
click at [522, 46] on link "About The Barns" at bounding box center [506, 46] width 89 height 13
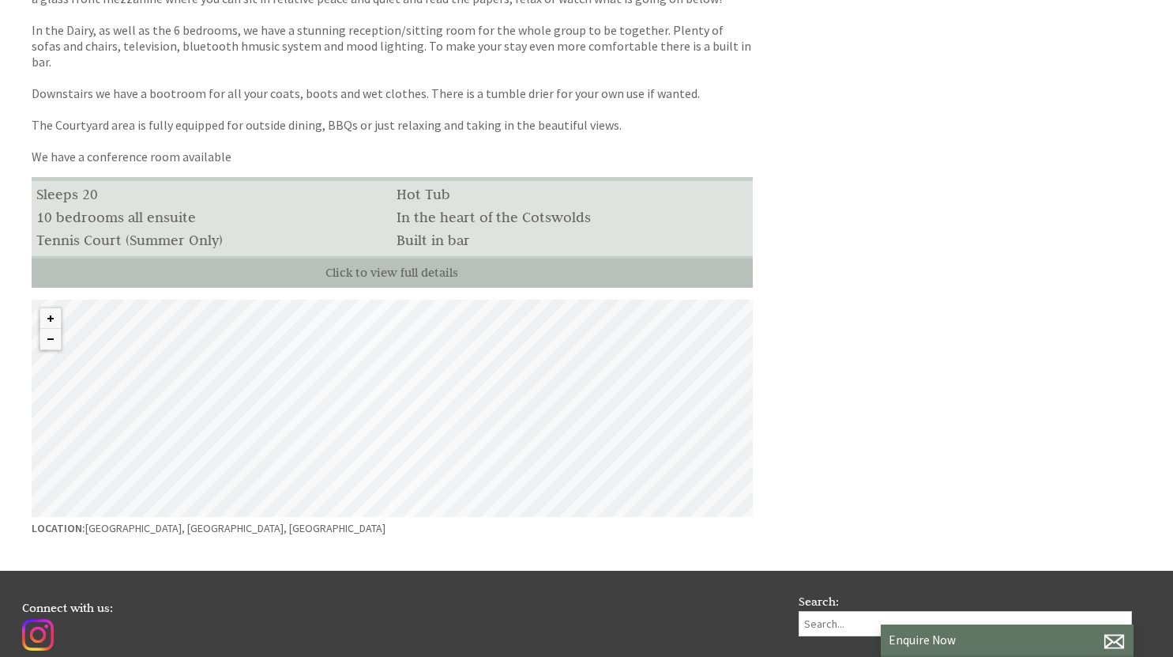
scroll to position [737, 0]
